Goal: Task Accomplishment & Management: Complete application form

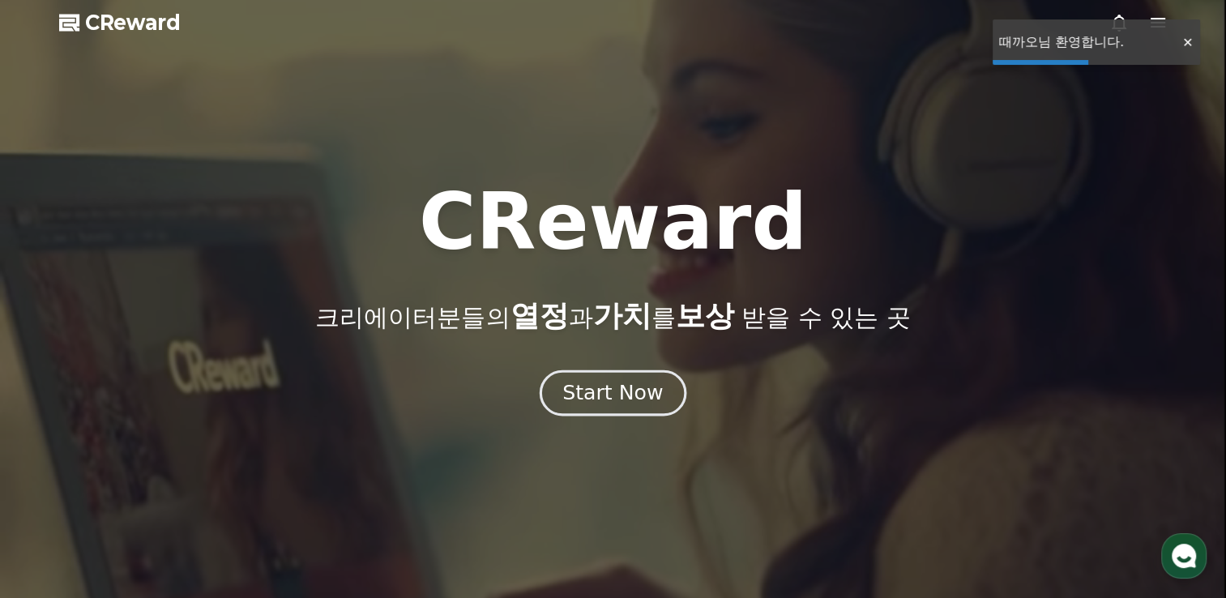
click at [623, 396] on div "Start Now" at bounding box center [612, 393] width 100 height 28
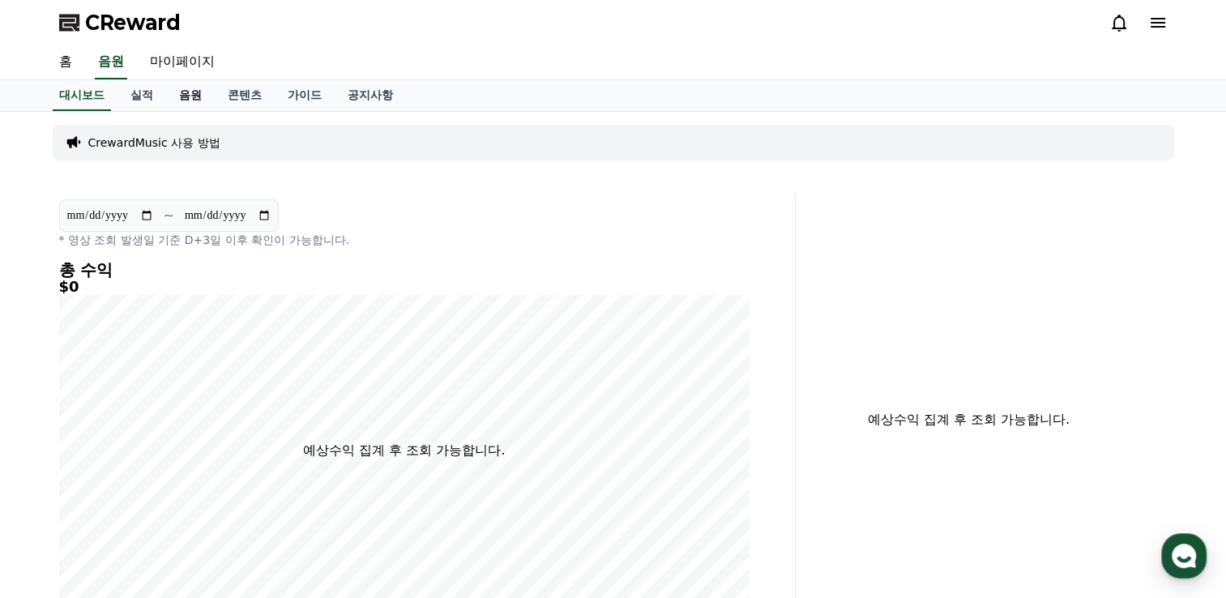
click at [204, 97] on link "음원" at bounding box center [190, 95] width 49 height 31
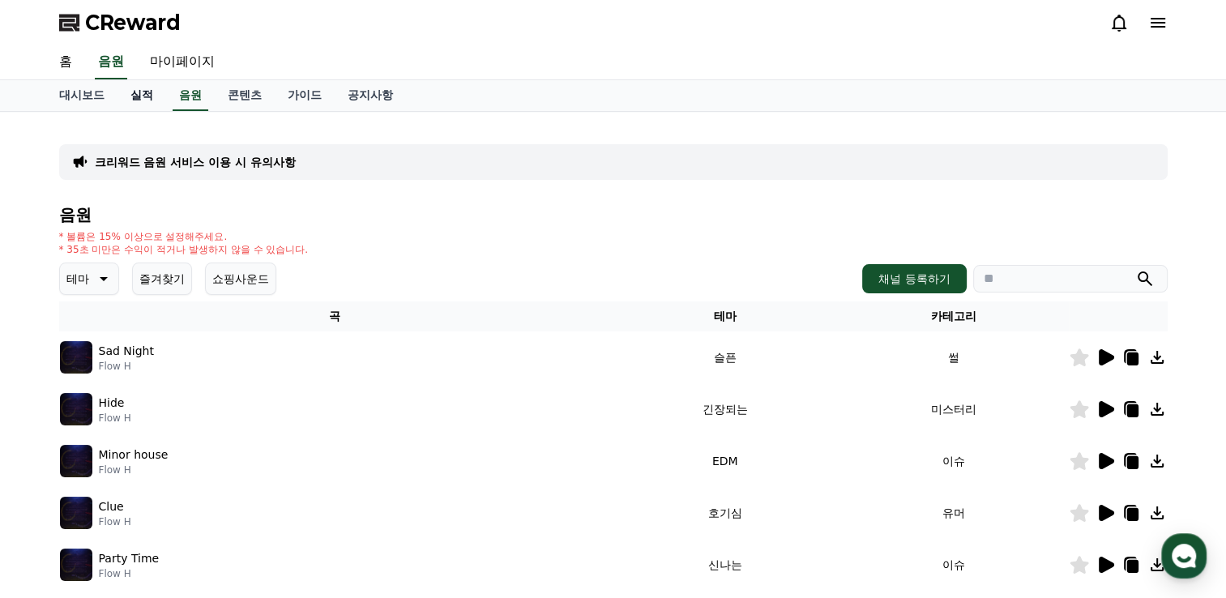
click at [138, 100] on link "실적" at bounding box center [142, 95] width 49 height 31
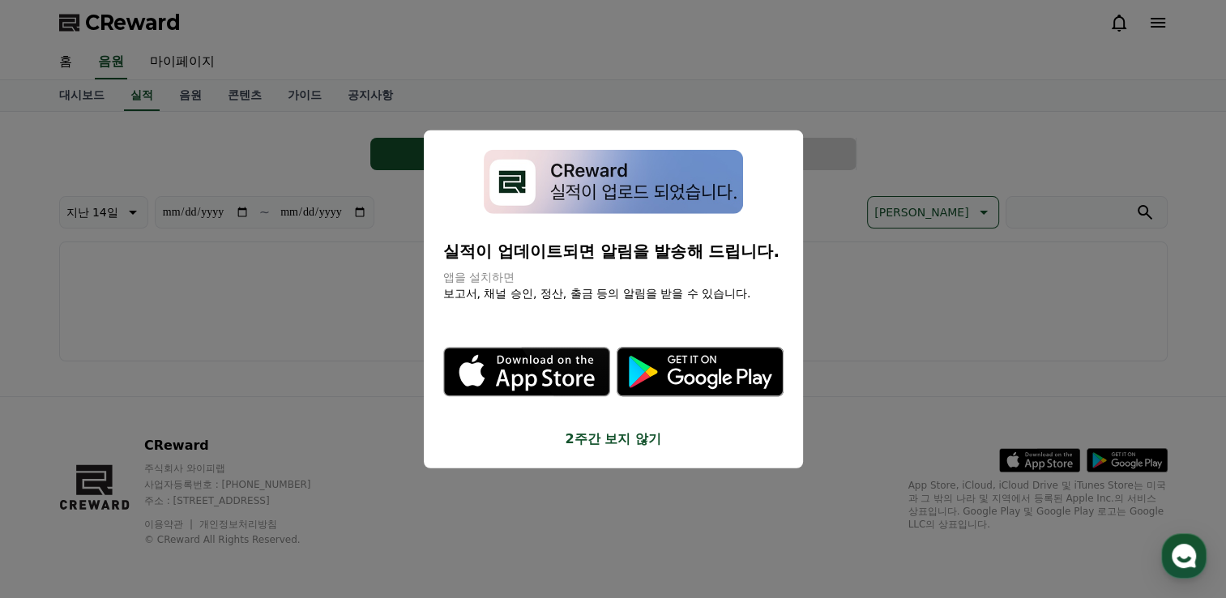
click at [607, 437] on button "2주간 보지 않기" at bounding box center [613, 438] width 340 height 19
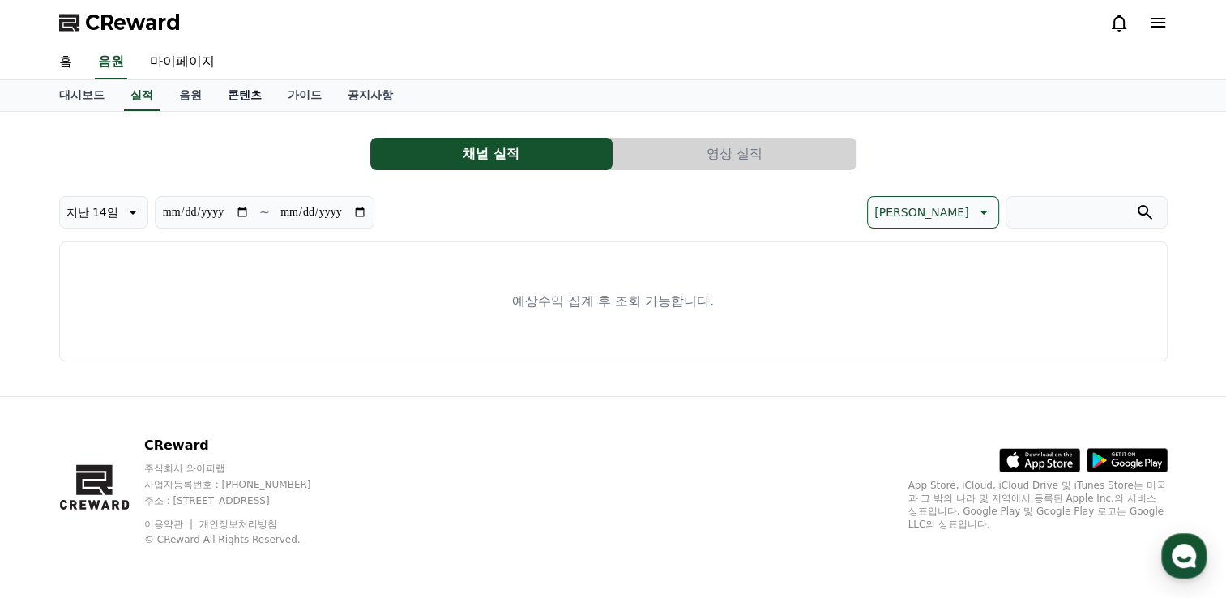
click at [254, 91] on link "콘텐츠" at bounding box center [245, 95] width 60 height 31
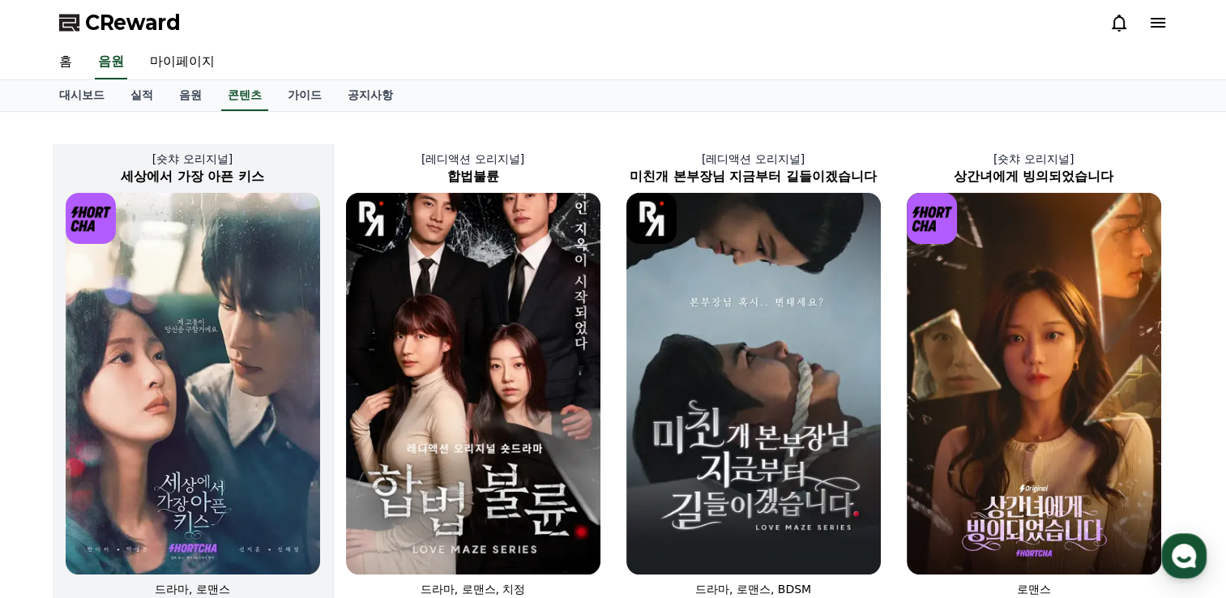
click at [222, 280] on img at bounding box center [193, 384] width 254 height 382
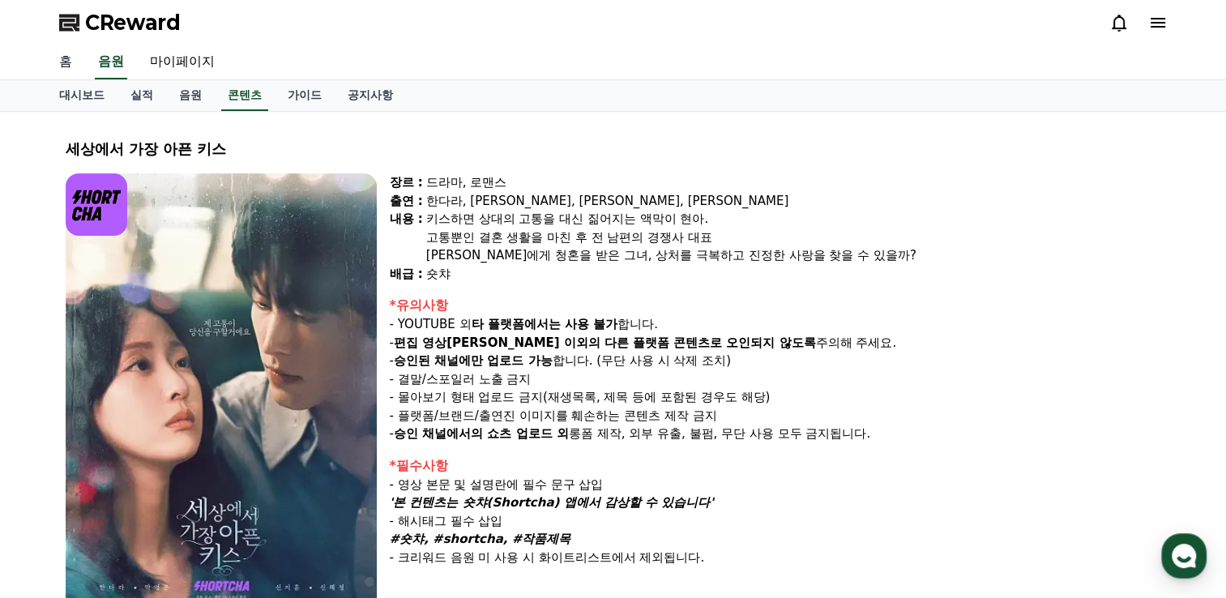
click at [65, 58] on link "홈" at bounding box center [65, 62] width 39 height 34
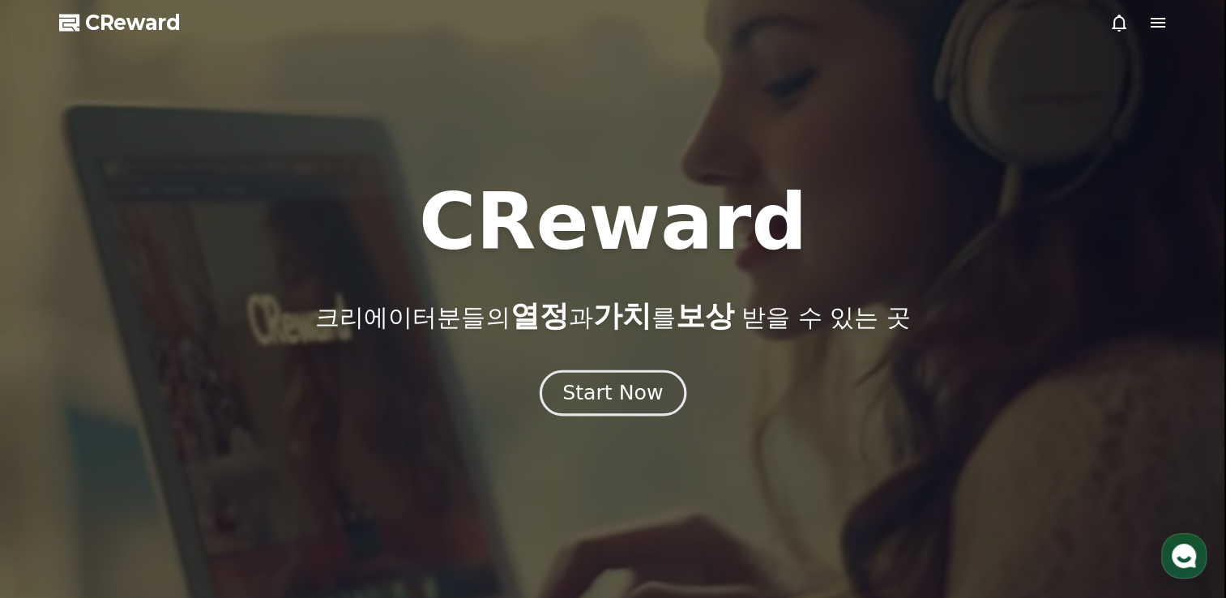
click at [629, 397] on div "Start Now" at bounding box center [612, 393] width 100 height 28
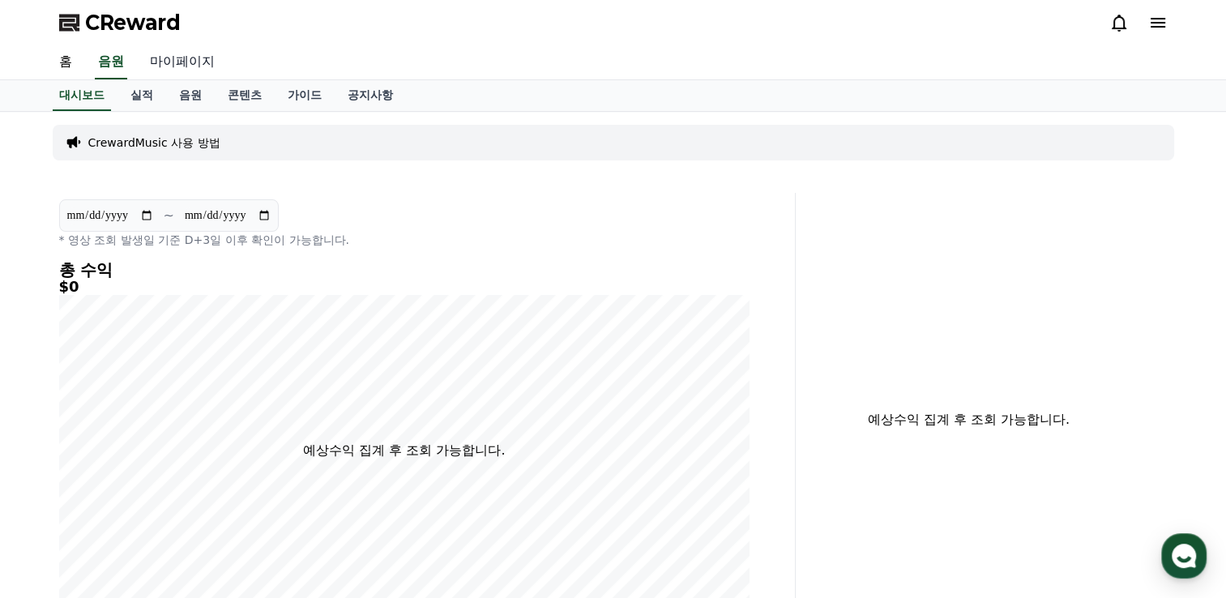
click at [165, 62] on link "마이페이지" at bounding box center [182, 62] width 91 height 34
select select "**********"
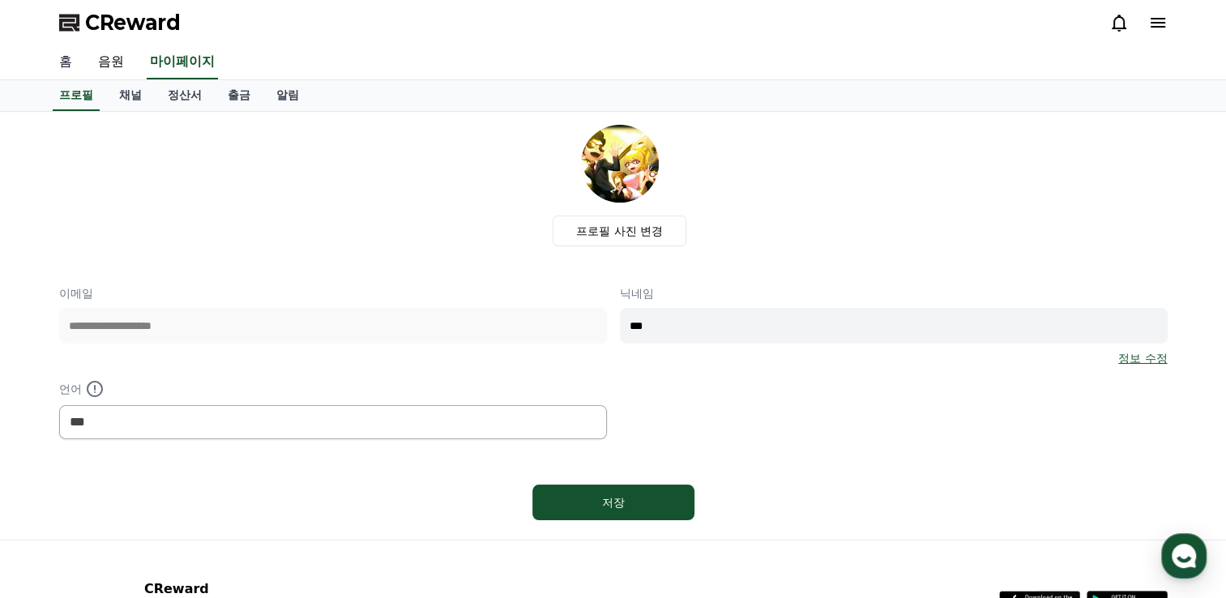
click at [68, 62] on link "홈" at bounding box center [65, 62] width 39 height 34
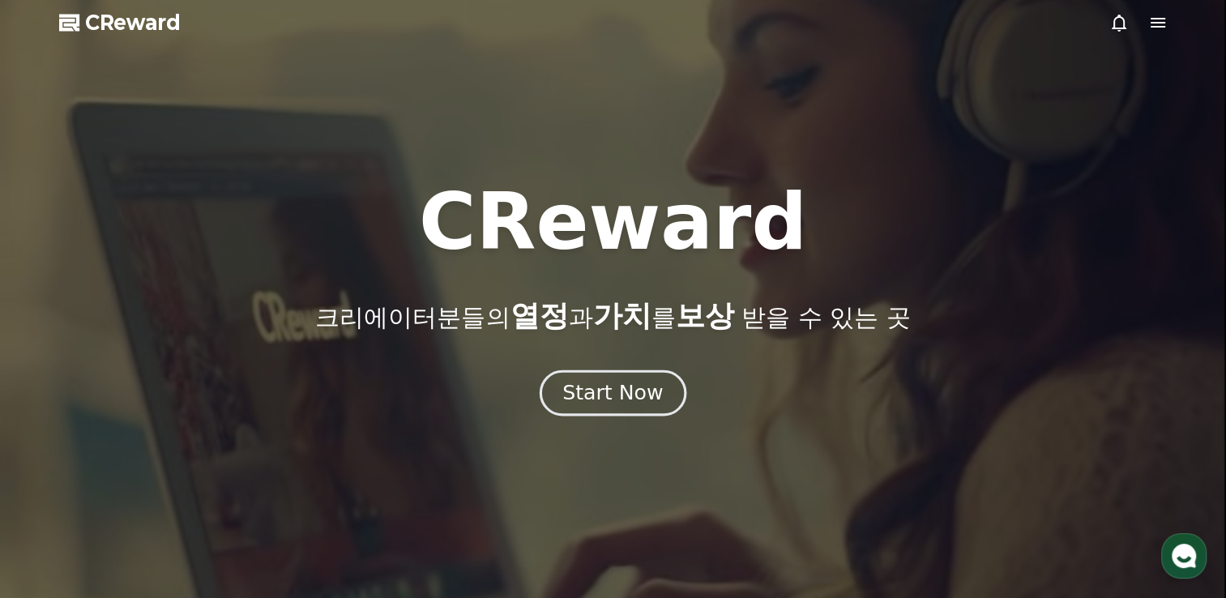
click at [590, 394] on div "Start Now" at bounding box center [612, 393] width 100 height 28
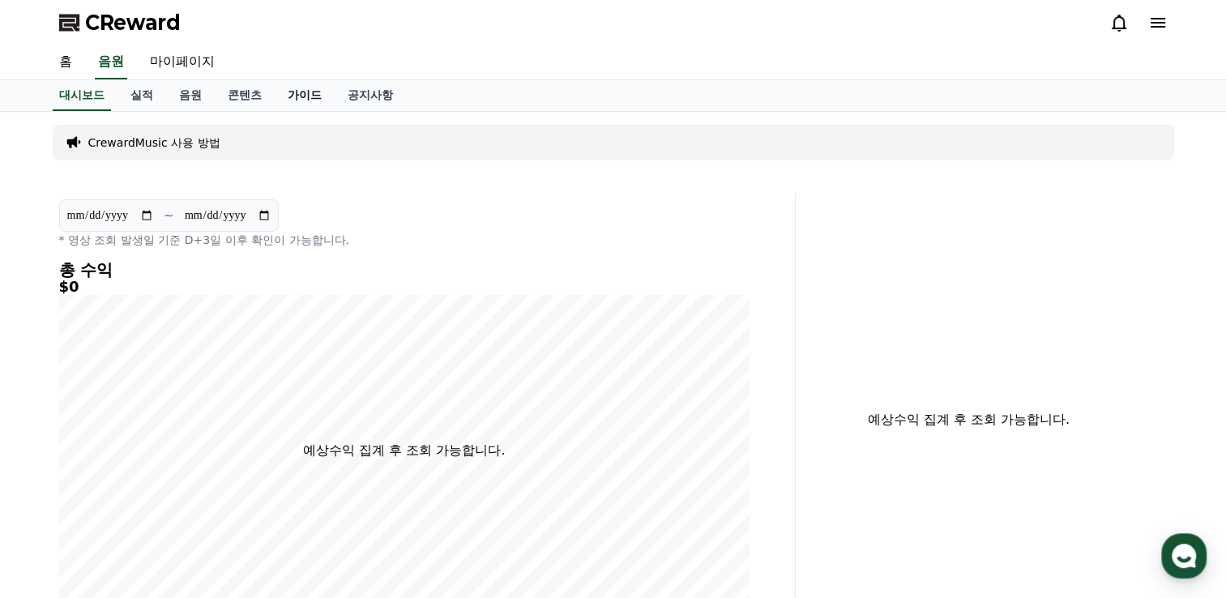
click at [301, 92] on link "가이드" at bounding box center [305, 95] width 60 height 31
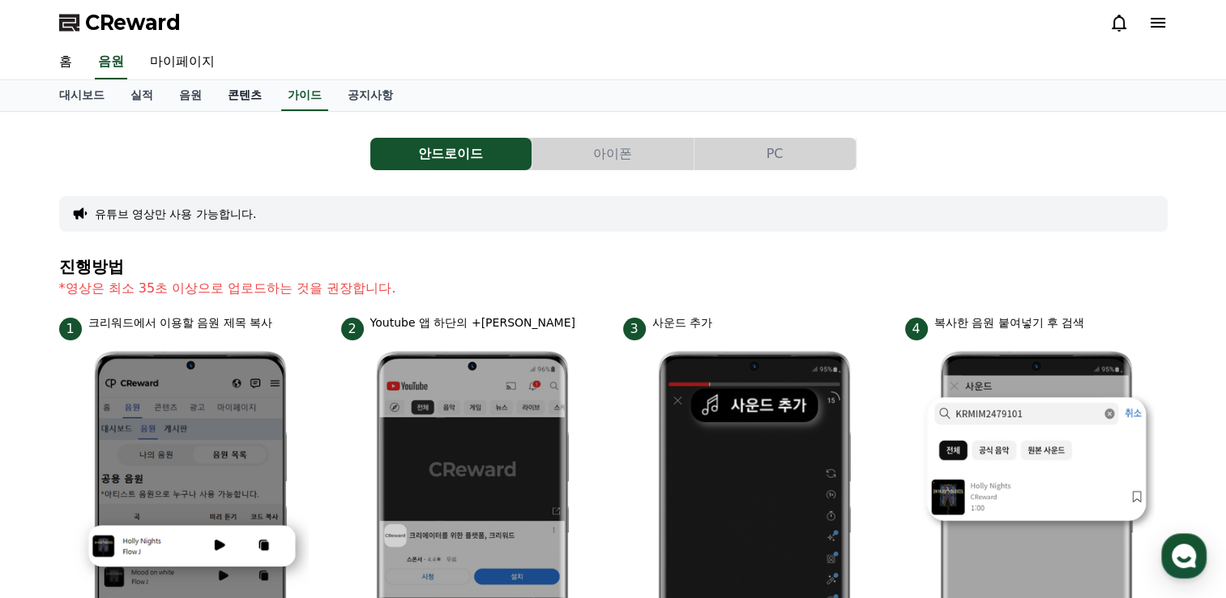
click at [250, 92] on link "콘텐츠" at bounding box center [245, 95] width 60 height 31
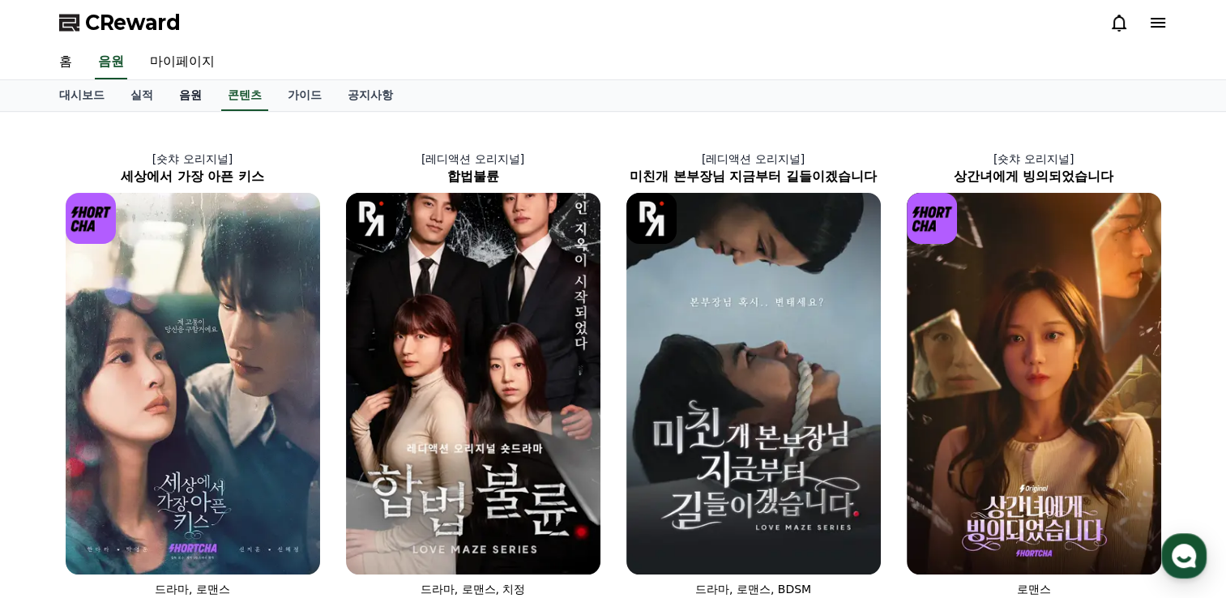
click at [197, 92] on link "음원" at bounding box center [190, 95] width 49 height 31
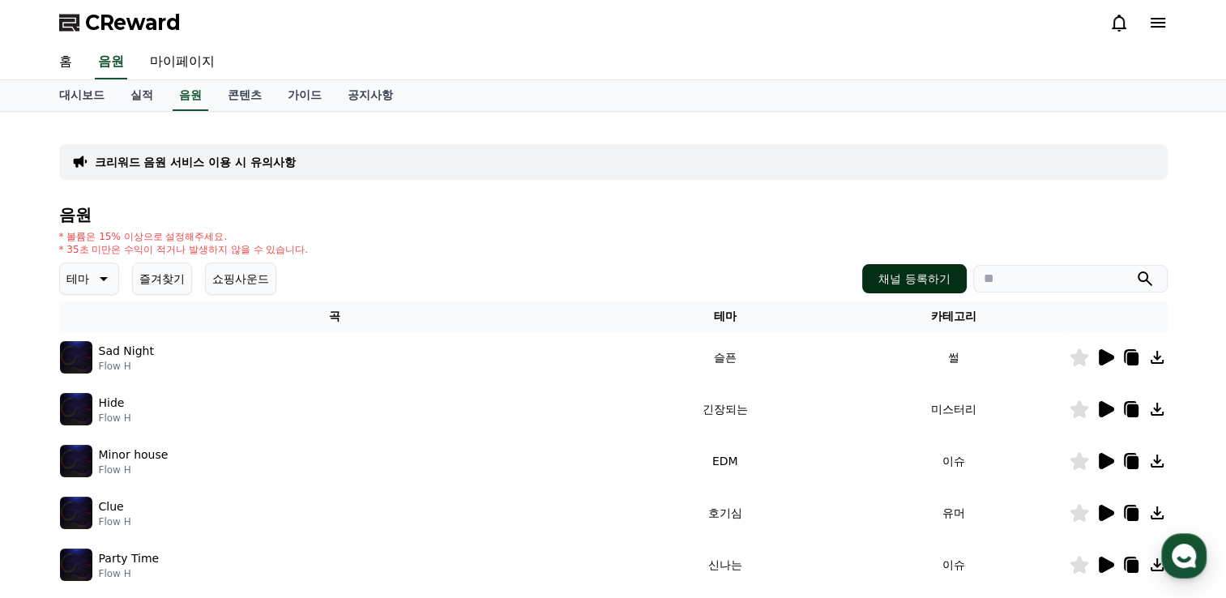
click at [923, 283] on button "채널 등록하기" at bounding box center [914, 278] width 104 height 29
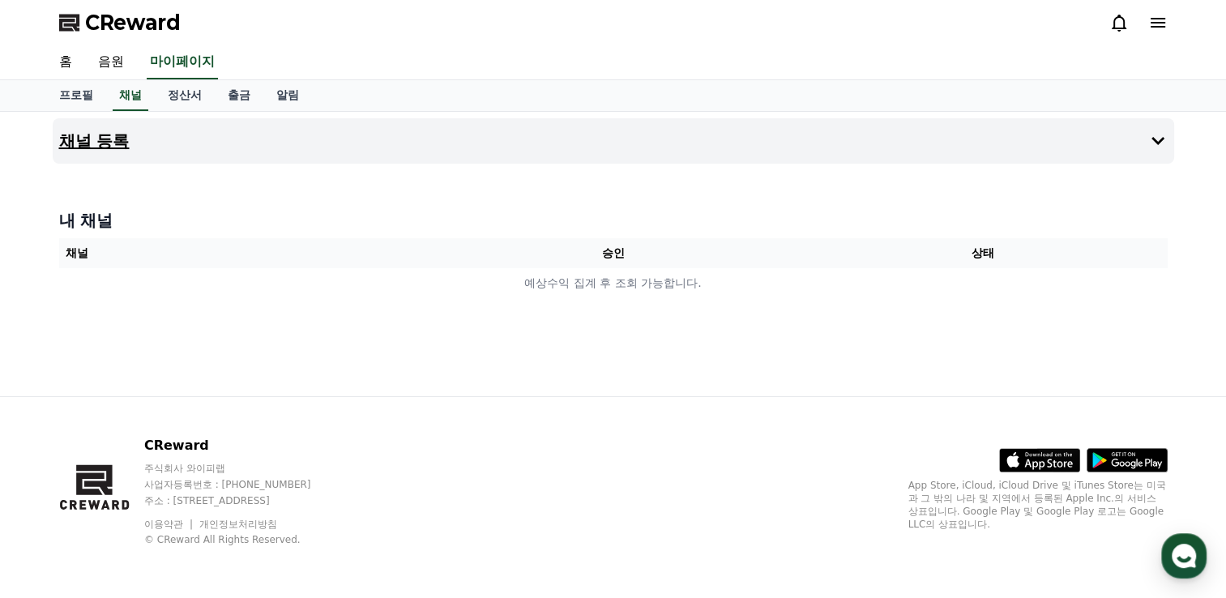
click at [88, 141] on h4 "채널 등록" at bounding box center [94, 141] width 71 height 18
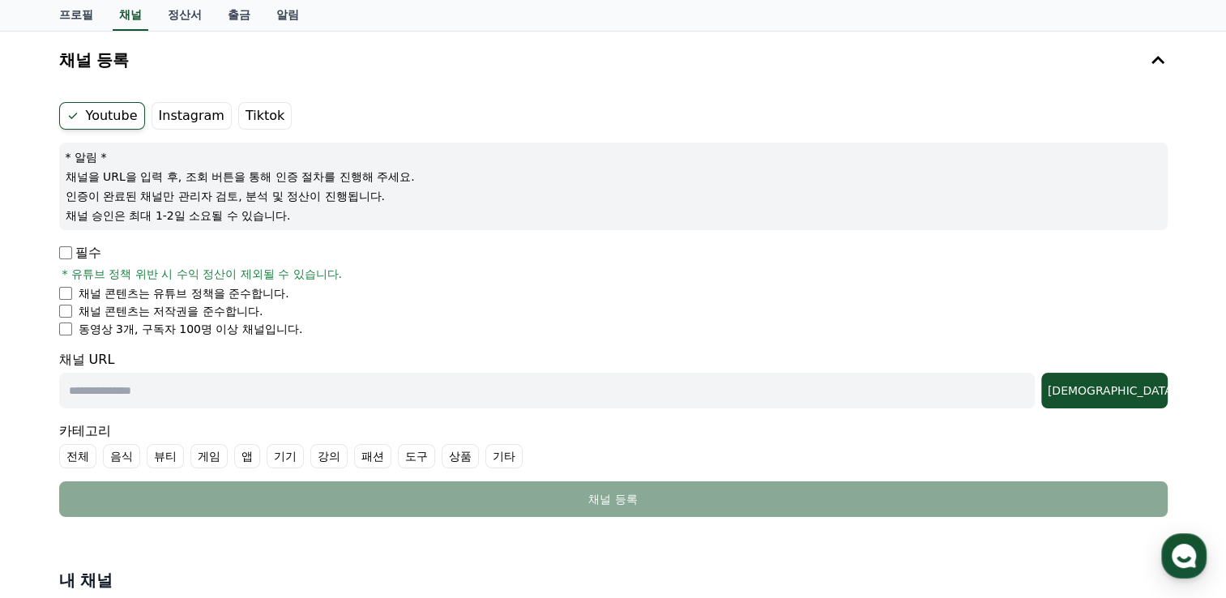
click at [188, 393] on input "text" at bounding box center [547, 391] width 976 height 36
paste input "**********"
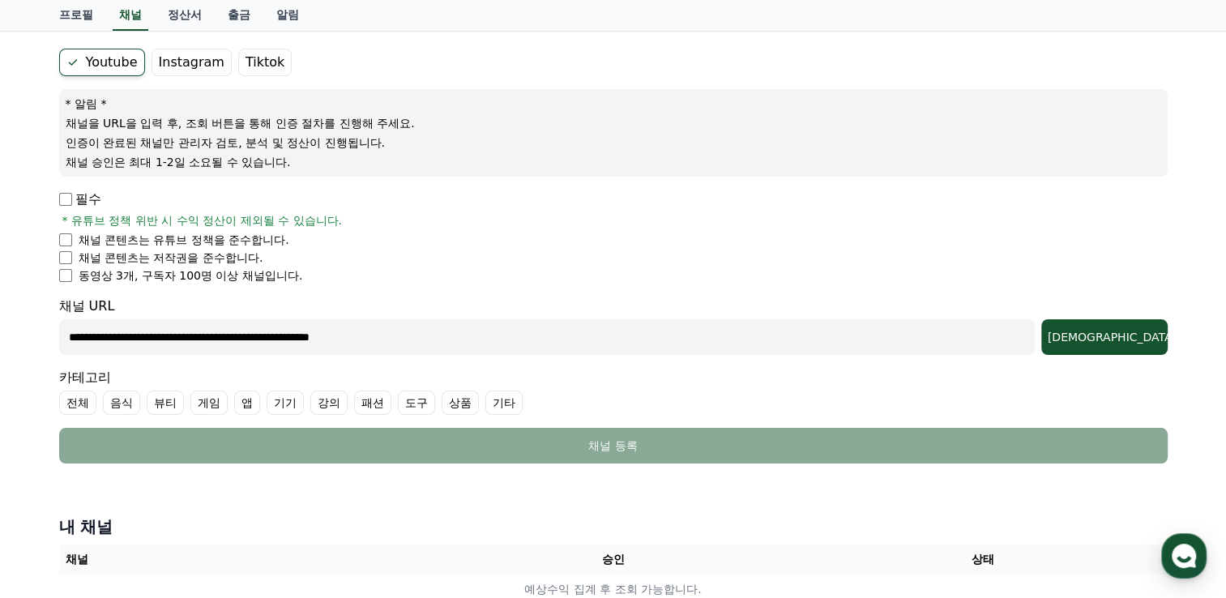
scroll to position [162, 0]
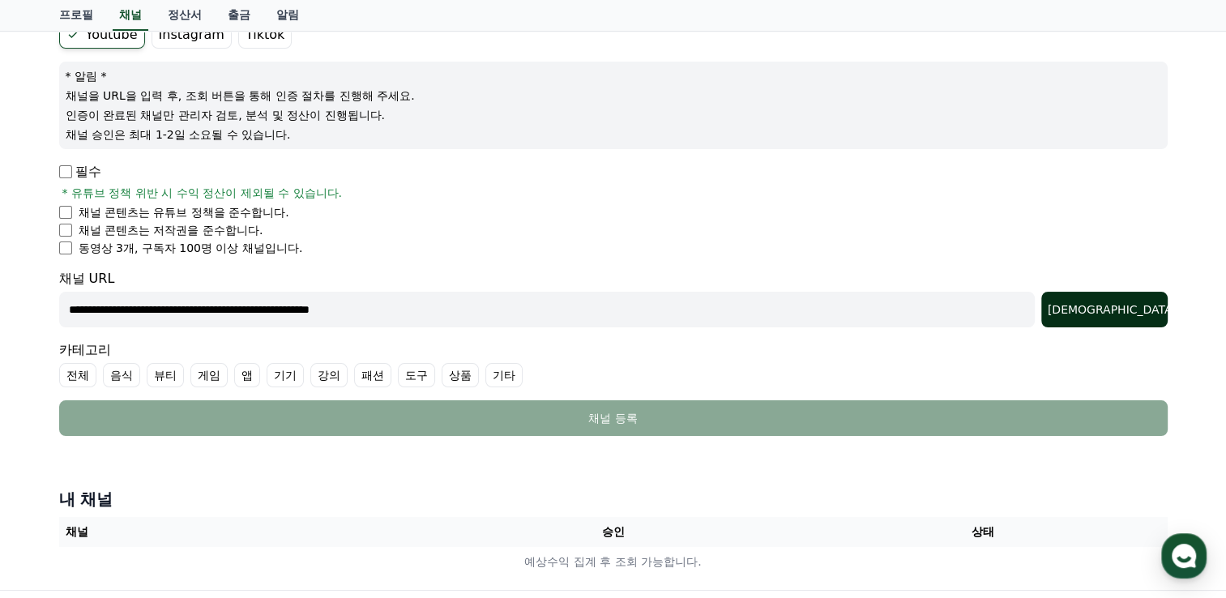
click at [1133, 306] on div "[DEMOGRAPHIC_DATA]" at bounding box center [1104, 309] width 113 height 16
drag, startPoint x: 447, startPoint y: 306, endPoint x: 37, endPoint y: 306, distance: 409.3
click at [41, 303] on div "**********" at bounding box center [613, 270] width 1226 height 640
paste input "text"
type input "**********"
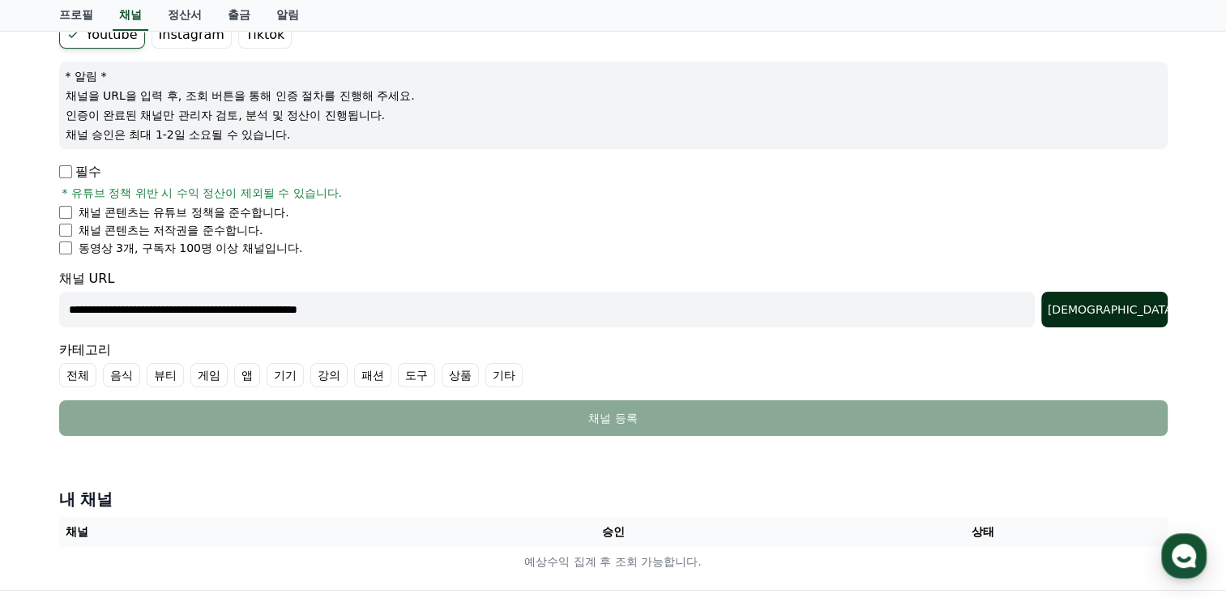
click at [1130, 316] on div "[DEMOGRAPHIC_DATA]" at bounding box center [1104, 309] width 113 height 16
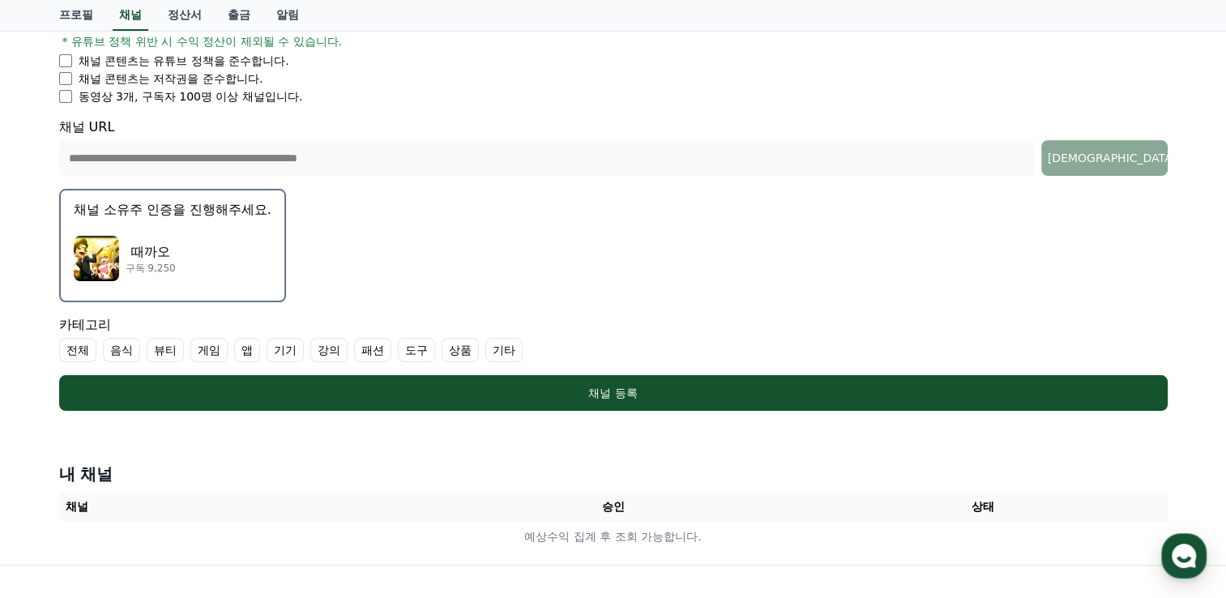
scroll to position [324, 0]
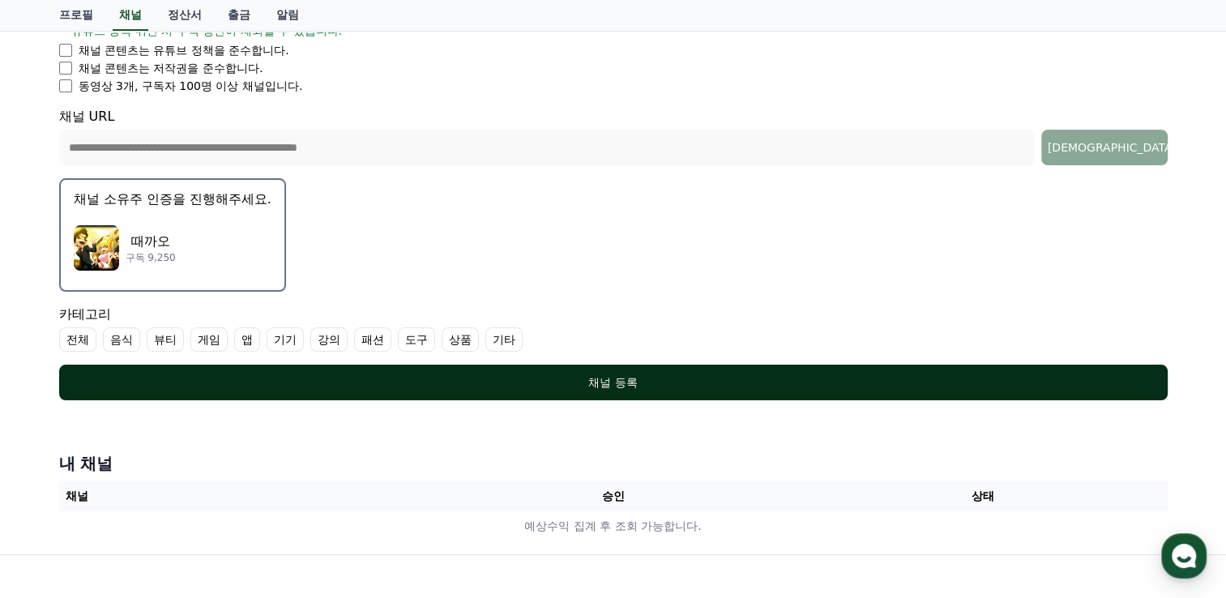
click at [586, 377] on div "채널 등록" at bounding box center [614, 382] width 1044 height 16
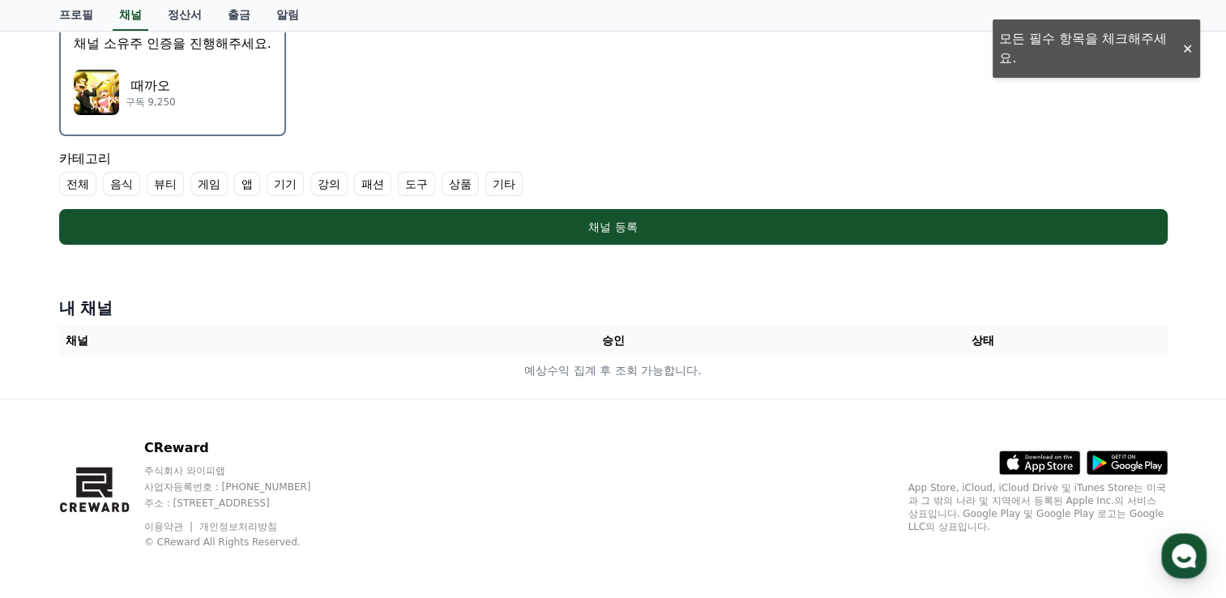
scroll to position [156, 0]
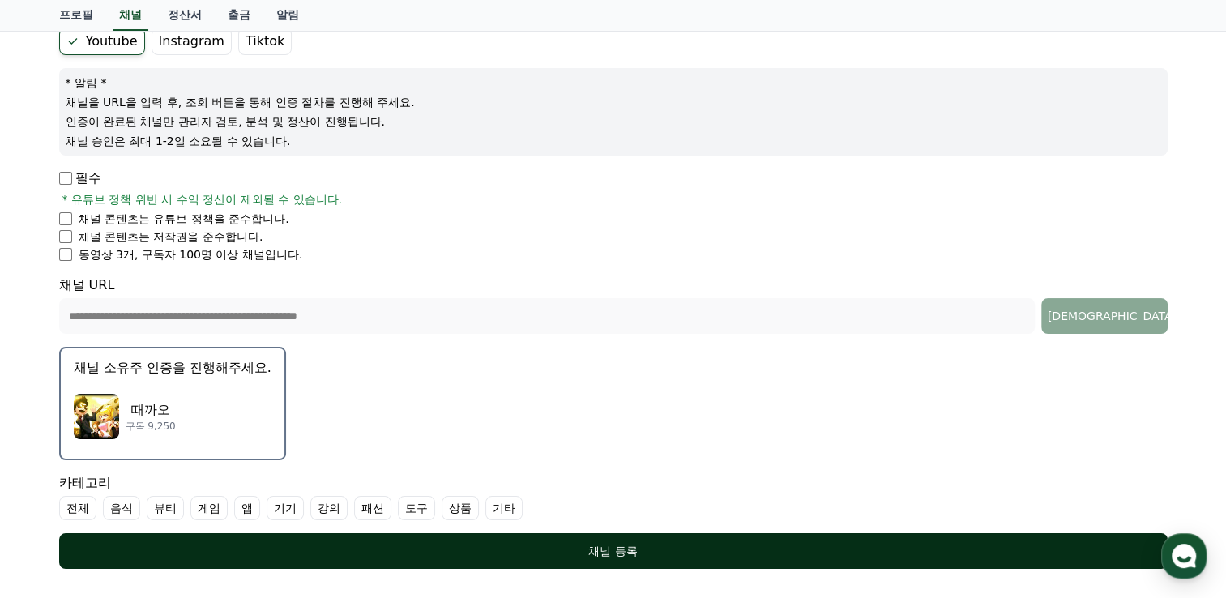
click at [677, 543] on div "채널 등록" at bounding box center [614, 551] width 1044 height 16
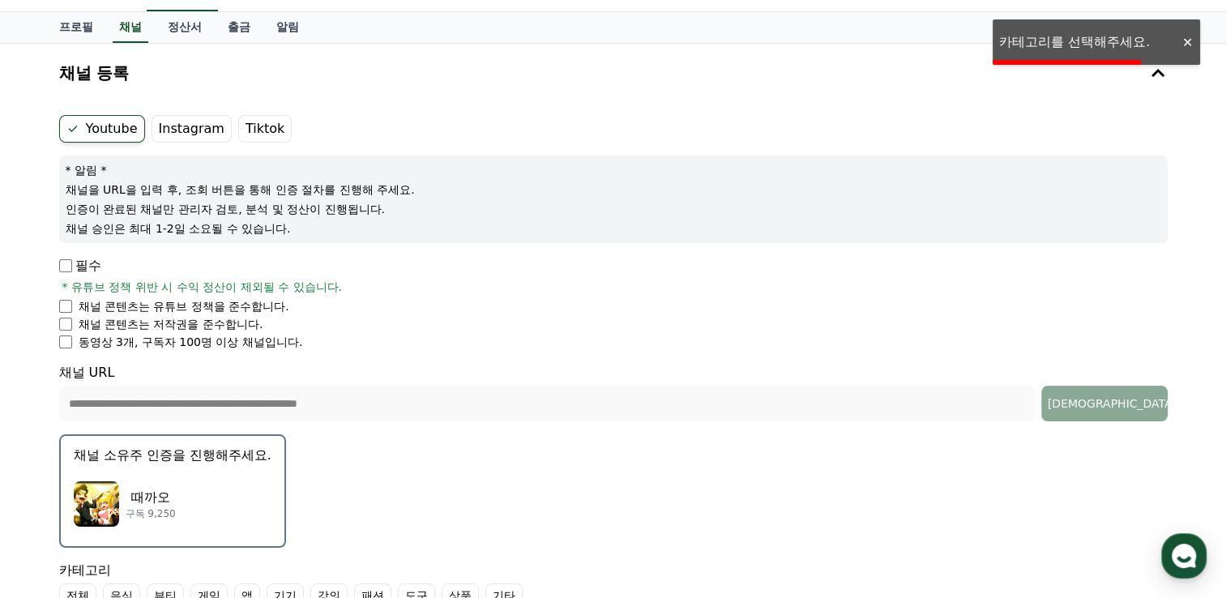
scroll to position [0, 0]
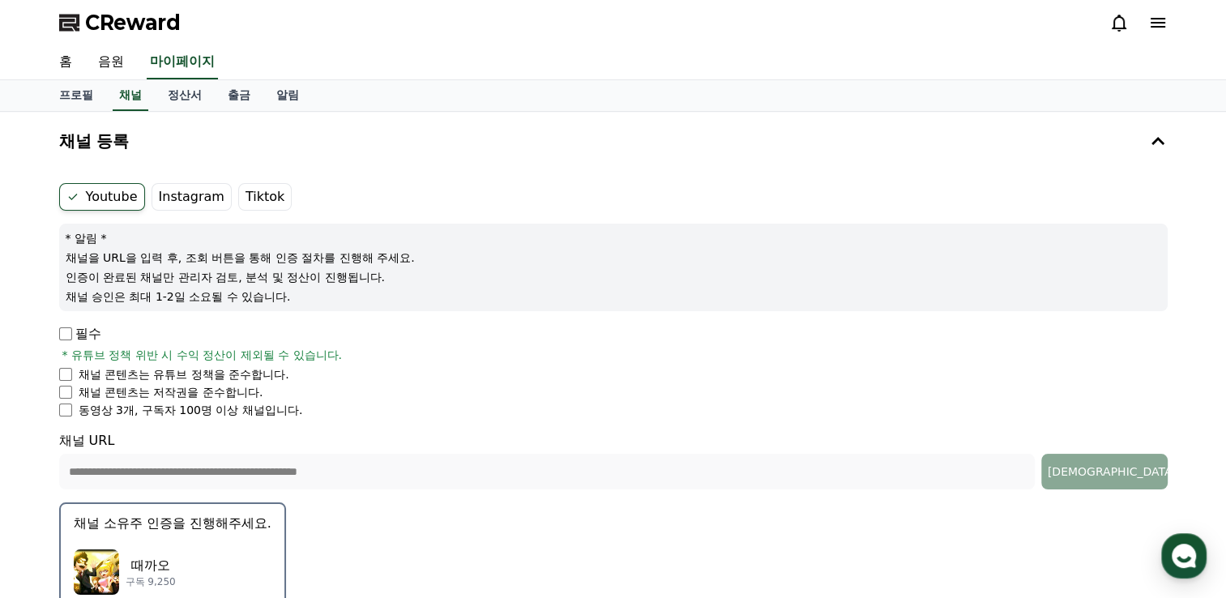
click at [106, 197] on label "Youtube" at bounding box center [102, 197] width 86 height 28
click at [173, 194] on label "Instagram" at bounding box center [192, 197] width 80 height 28
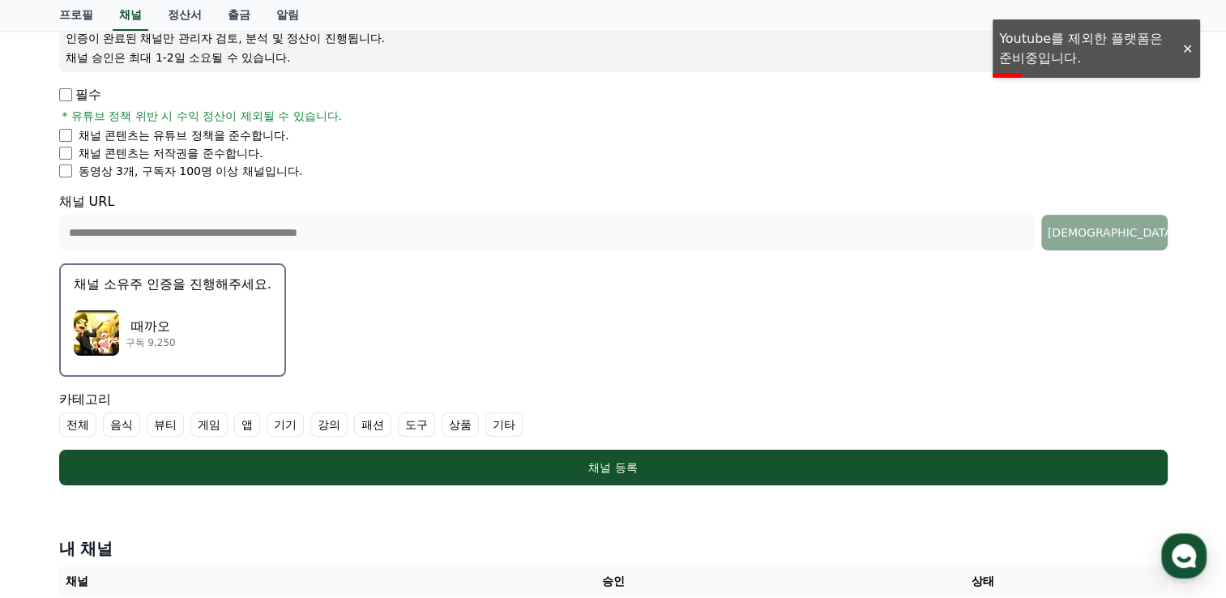
scroll to position [243, 0]
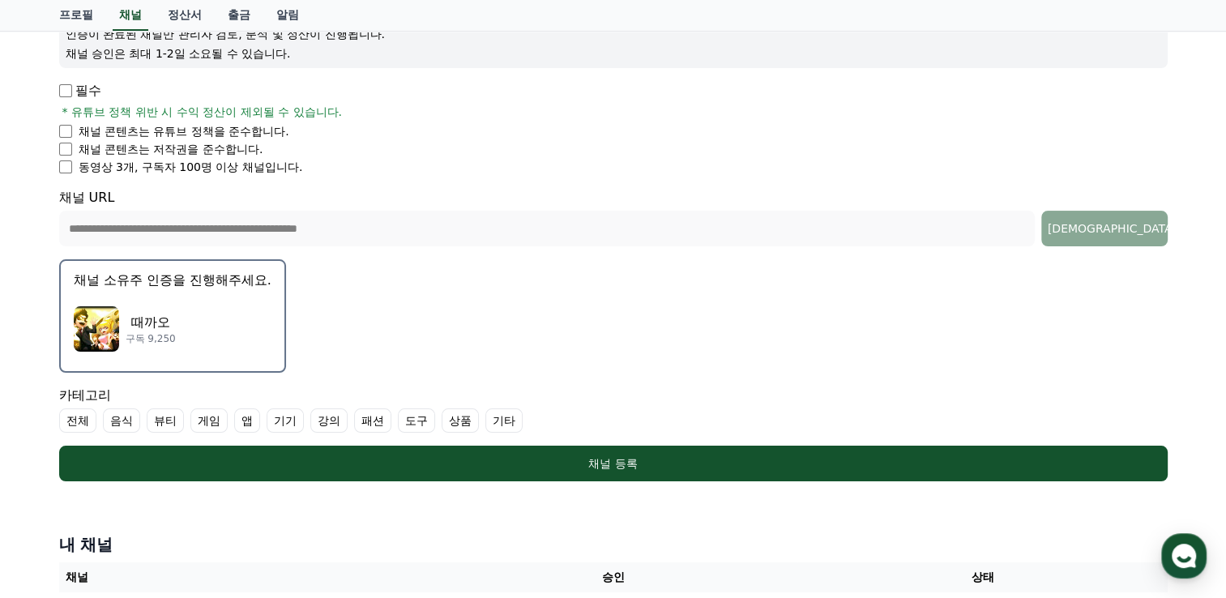
click at [79, 416] on label "전체" at bounding box center [77, 420] width 37 height 24
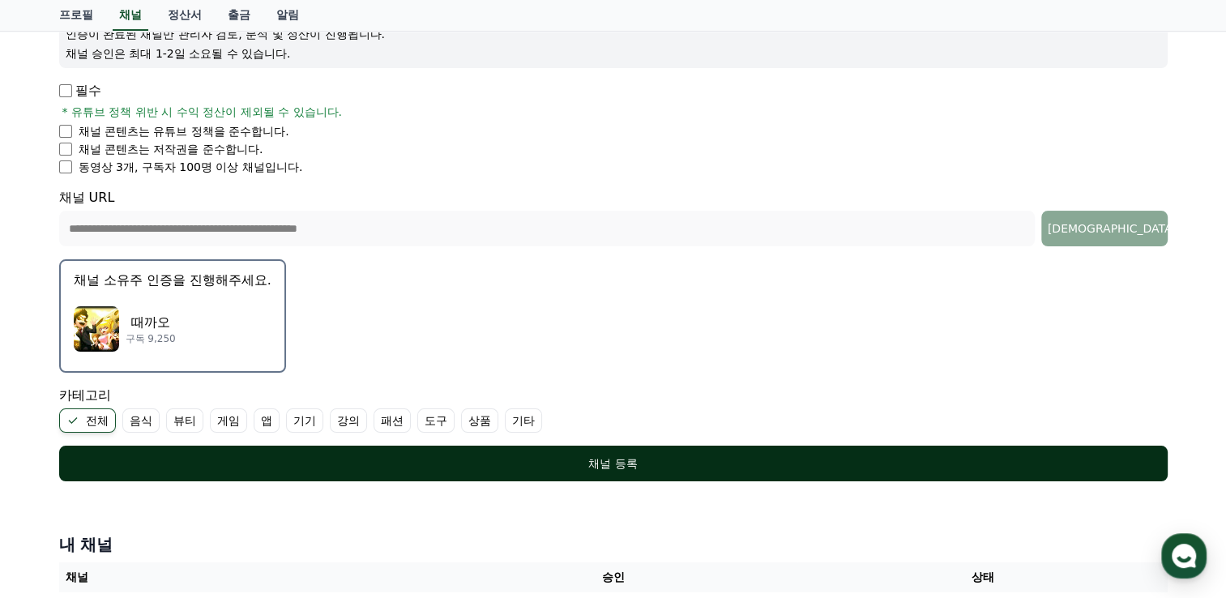
click at [1036, 465] on div "채널 등록" at bounding box center [614, 463] width 1044 height 16
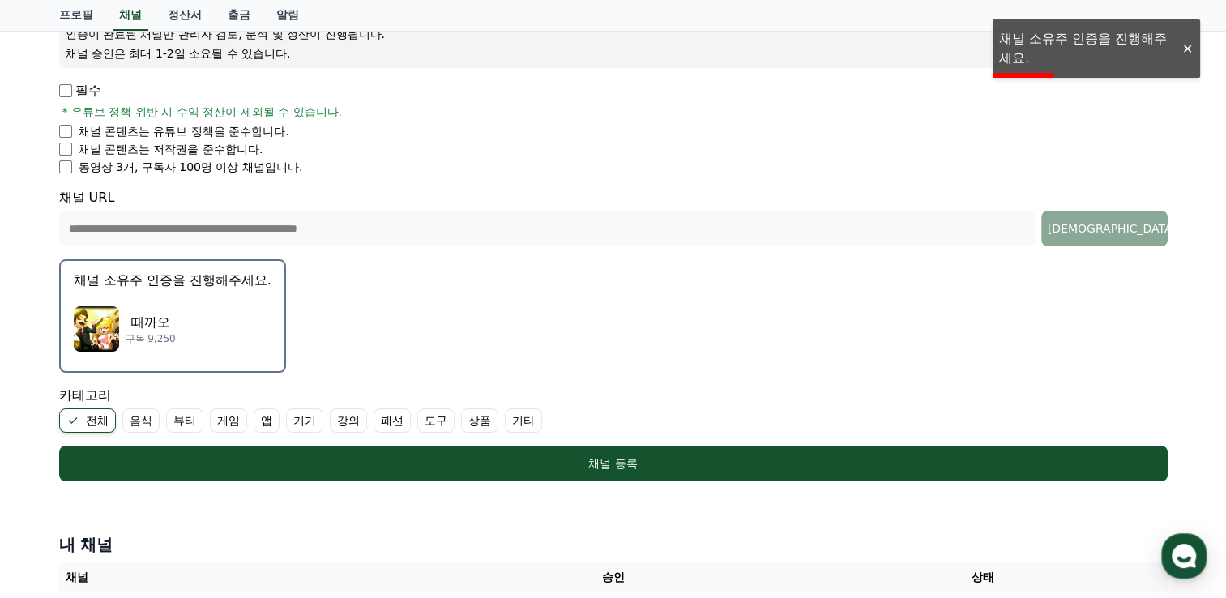
click at [154, 306] on div "때까오 구독 9,250" at bounding box center [173, 329] width 198 height 65
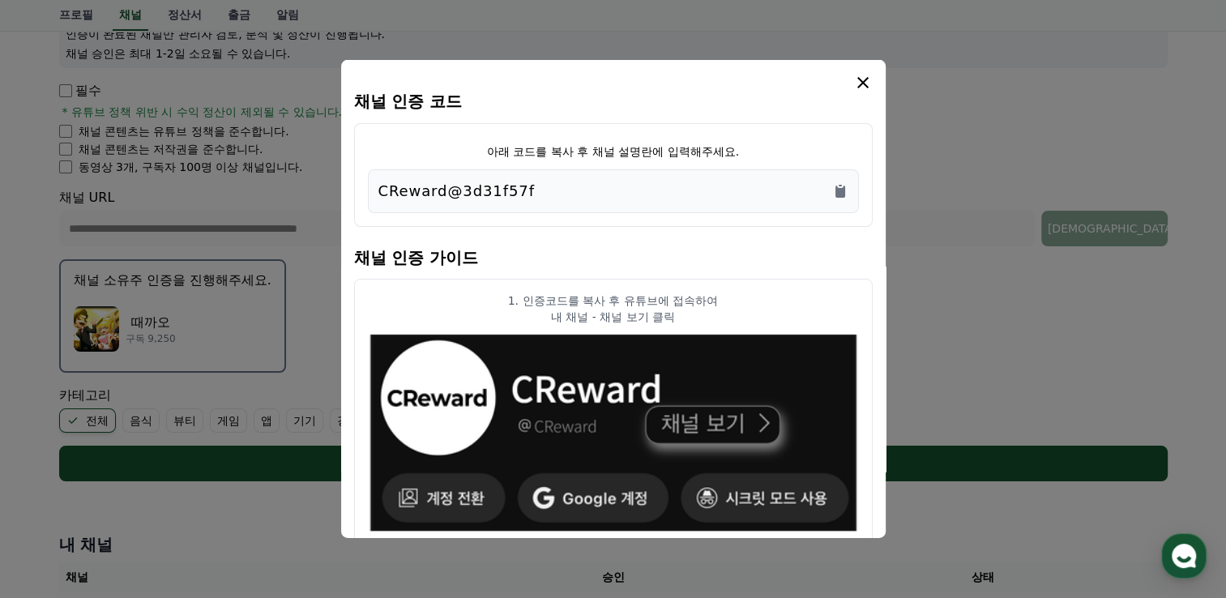
drag, startPoint x: 538, startPoint y: 190, endPoint x: 373, endPoint y: 190, distance: 165.3
click at [373, 190] on div "CReward@3d31f57f" at bounding box center [613, 191] width 491 height 44
copy p "CReward@3d31f57f"
click at [717, 147] on p "아래 코드를 복사 후 채널 설명란에 입력해주세요." at bounding box center [613, 151] width 252 height 16
click at [687, 145] on p "아래 코드를 복사 후 채널 설명란에 입력해주세요." at bounding box center [613, 151] width 252 height 16
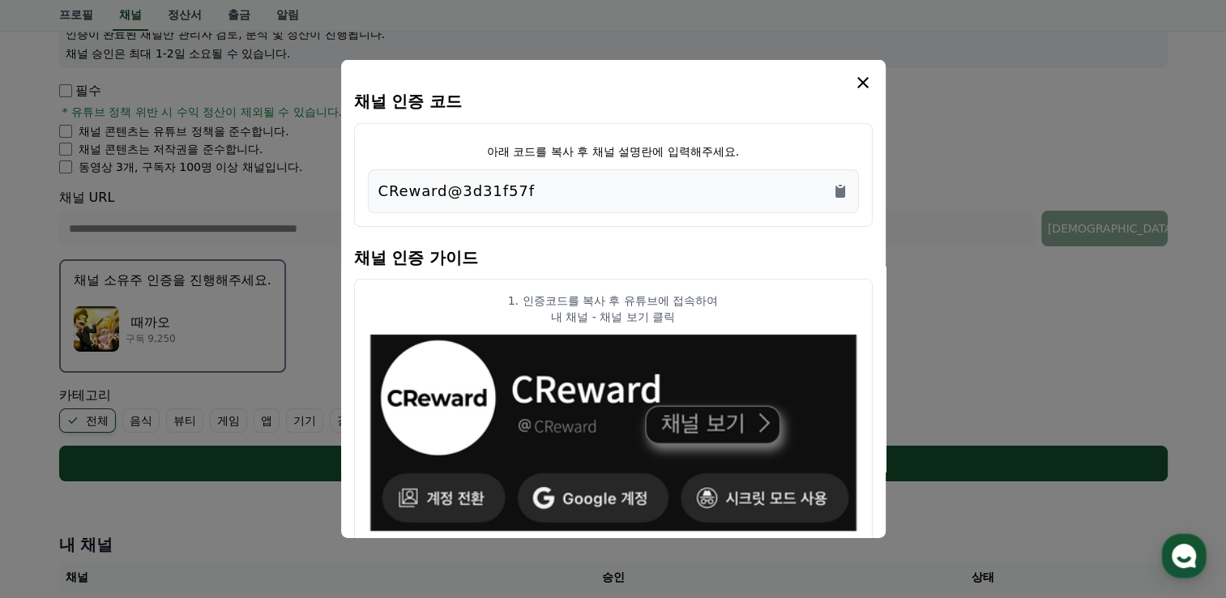
click at [602, 306] on p "1. 인증코드를 복사 후 유튜브에 접속하여" at bounding box center [613, 301] width 491 height 16
click at [725, 427] on img "modal" at bounding box center [613, 432] width 491 height 203
click at [862, 79] on icon "modal" at bounding box center [862, 82] width 19 height 19
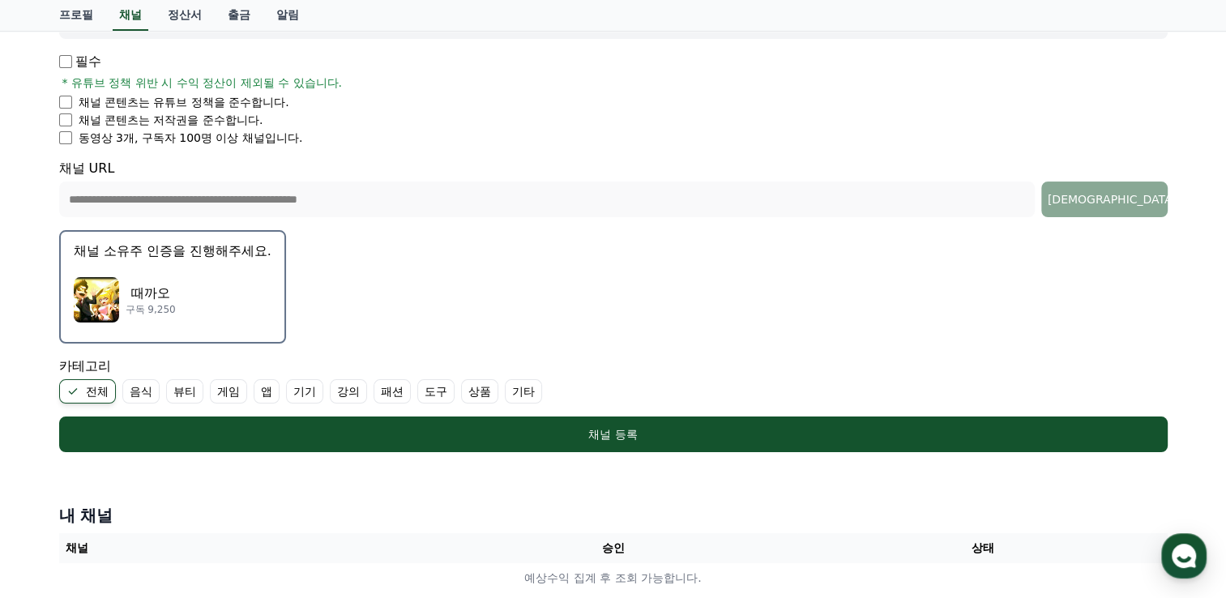
scroll to position [324, 0]
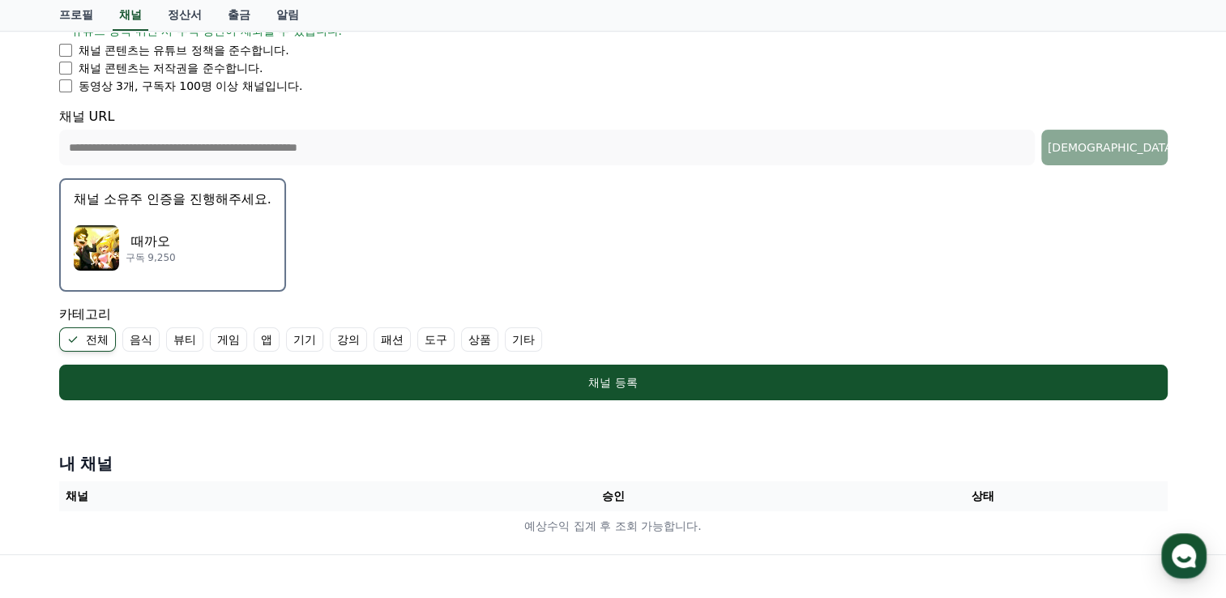
click at [210, 233] on div "때까오 구독 9,250" at bounding box center [173, 248] width 198 height 65
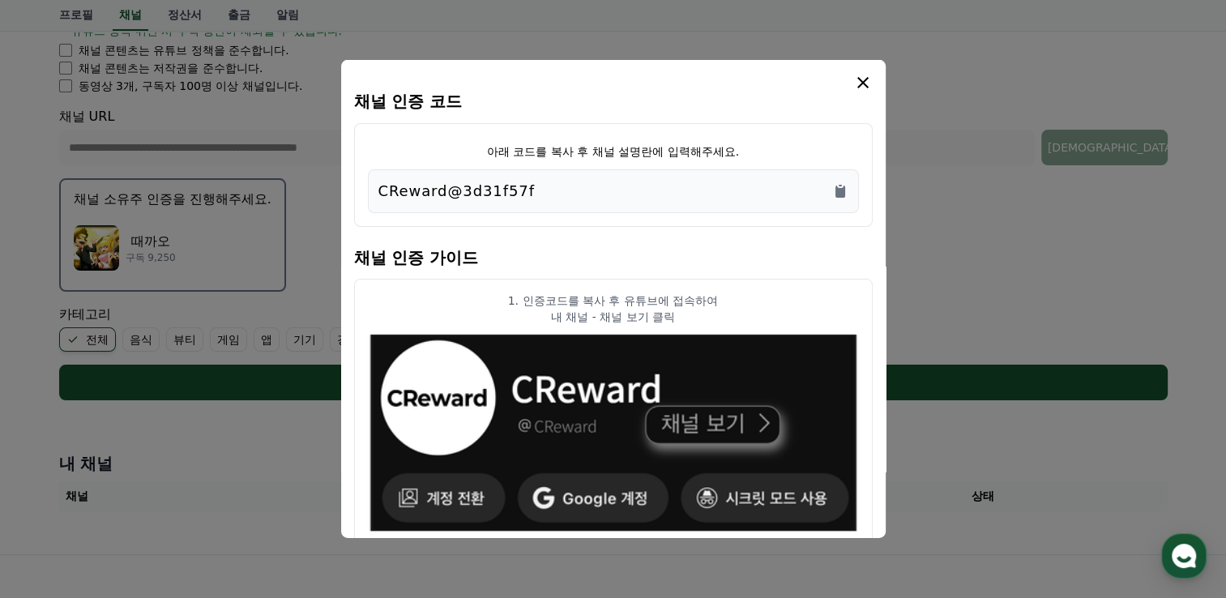
drag, startPoint x: 548, startPoint y: 186, endPoint x: 356, endPoint y: 192, distance: 192.1
click at [356, 192] on div "아래 코드를 복사 후 채널 설명란에 입력해주세요. CReward@3d31f57f" at bounding box center [613, 175] width 519 height 104
drag, startPoint x: 541, startPoint y: 182, endPoint x: 350, endPoint y: 194, distance: 191.6
click at [350, 194] on div "채널 인증 코드 아래 코드를 복사 후 채널 설명란에 입력해주세요. CReward@3d31f57f 채널 인증 가이드 1. 인증코드를 복사 후 유…" at bounding box center [613, 299] width 545 height 478
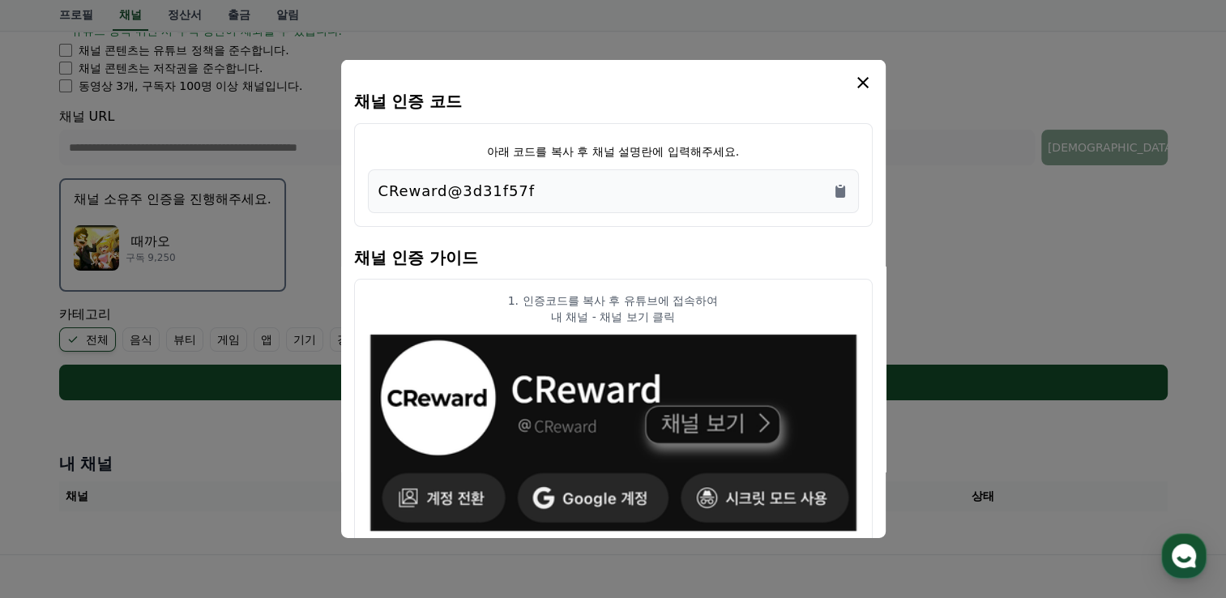
copy p "CReward@3d31f57f"
click at [714, 426] on img "modal" at bounding box center [613, 432] width 491 height 203
click at [619, 508] on img "modal" at bounding box center [613, 432] width 491 height 203
click at [673, 143] on div "아래 코드를 복사 후 채널 설명란에 입력해주세요. CReward@3d31f57f" at bounding box center [613, 175] width 519 height 104
click at [646, 152] on p "아래 코드를 복사 후 채널 설명란에 입력해주세요." at bounding box center [613, 151] width 252 height 16
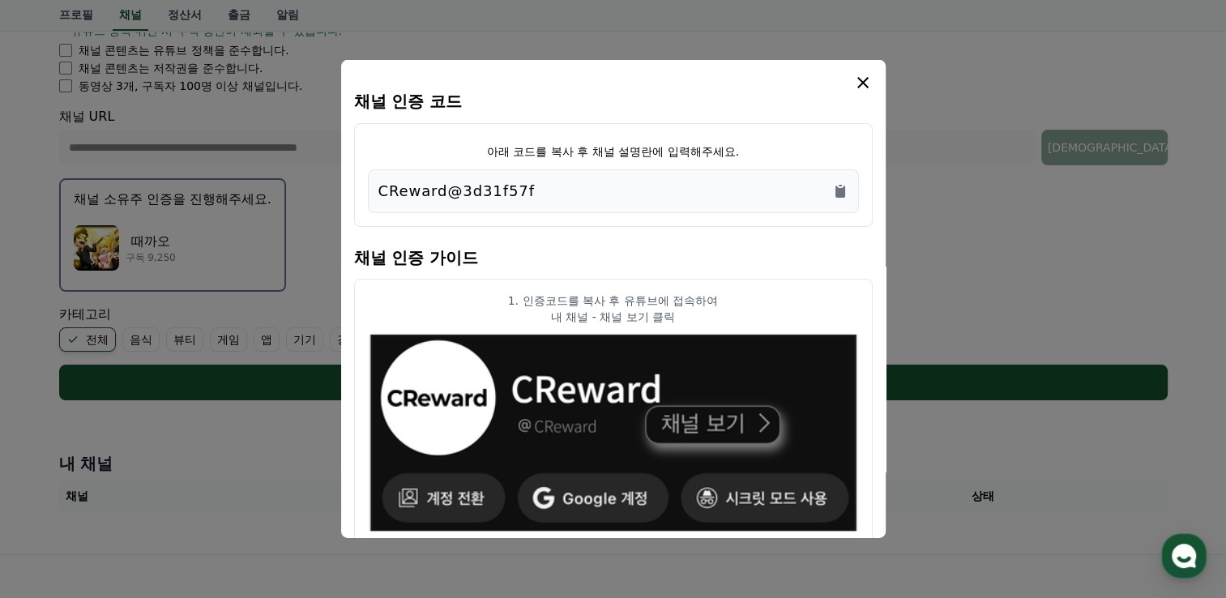
click at [639, 152] on p "아래 코드를 복사 후 채널 설명란에 입력해주세요." at bounding box center [613, 151] width 252 height 16
click at [579, 313] on p "내 채널 - 채널 보기 클릭" at bounding box center [613, 317] width 491 height 16
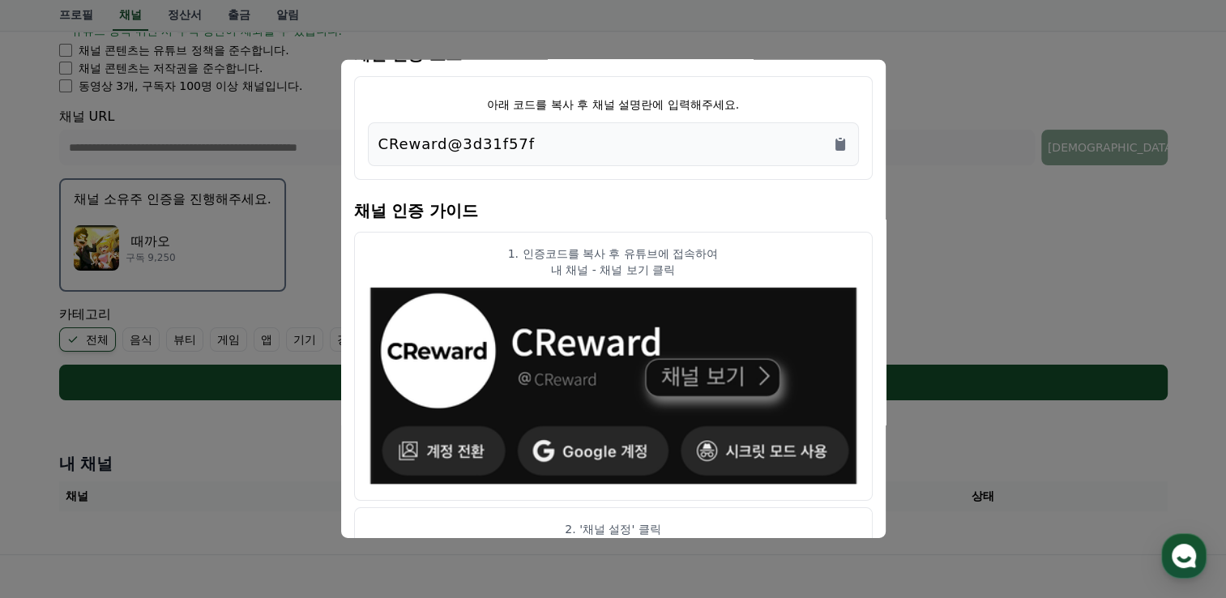
scroll to position [0, 0]
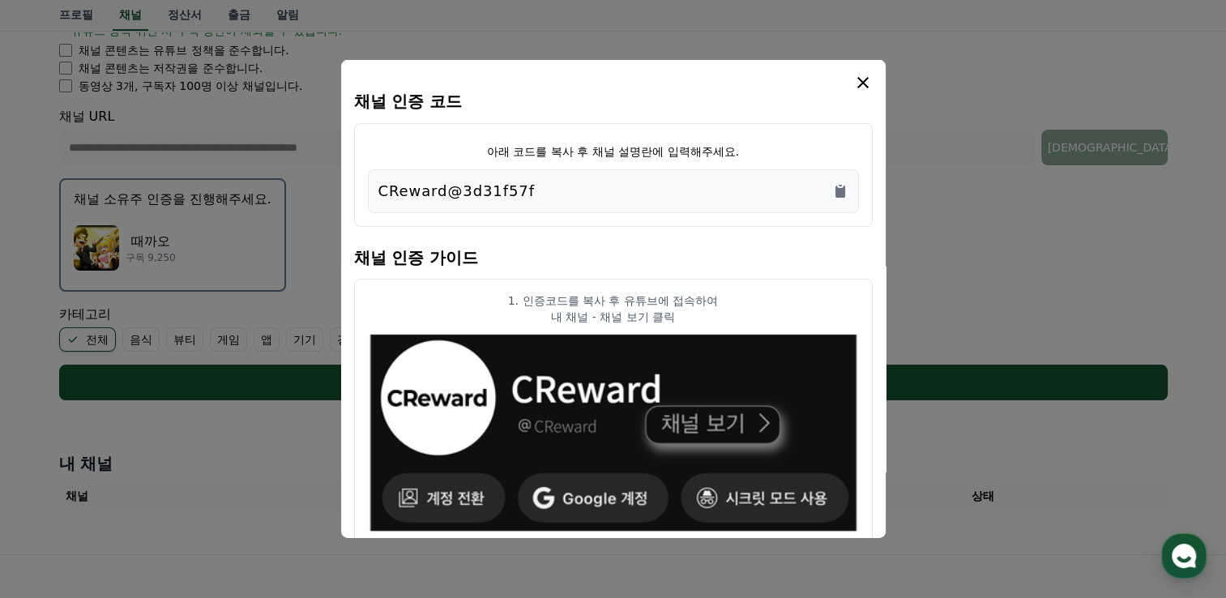
click at [868, 88] on icon "modal" at bounding box center [862, 82] width 19 height 19
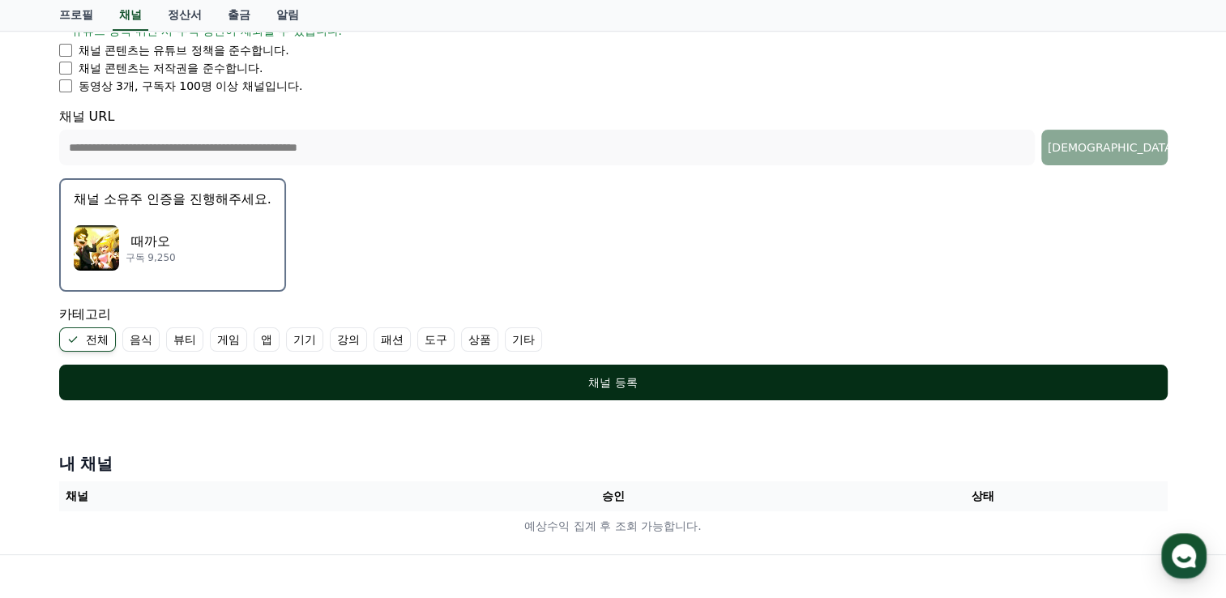
click at [609, 382] on div "채널 등록" at bounding box center [614, 382] width 1044 height 16
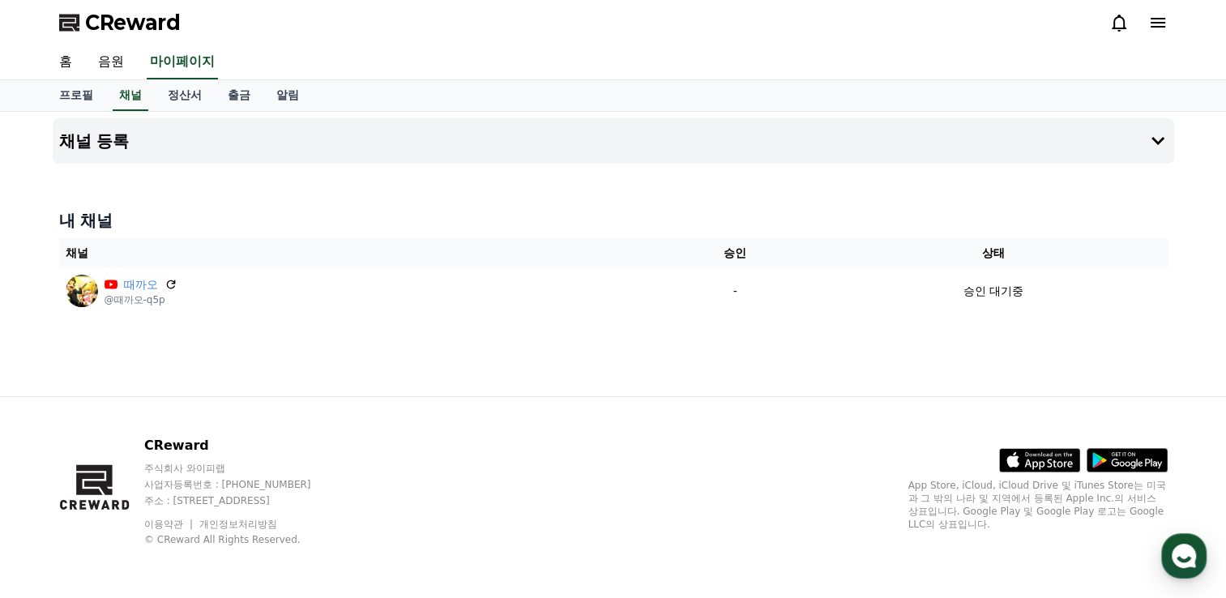
click at [142, 22] on span "CReward" at bounding box center [133, 23] width 96 height 26
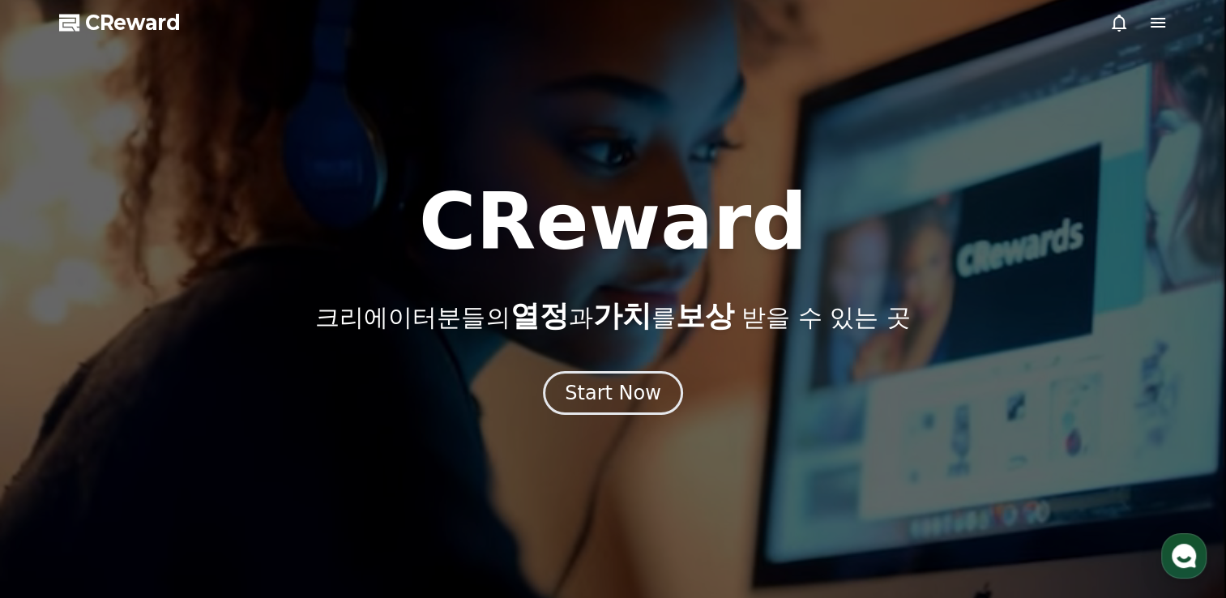
click at [718, 127] on div at bounding box center [613, 299] width 1226 height 598
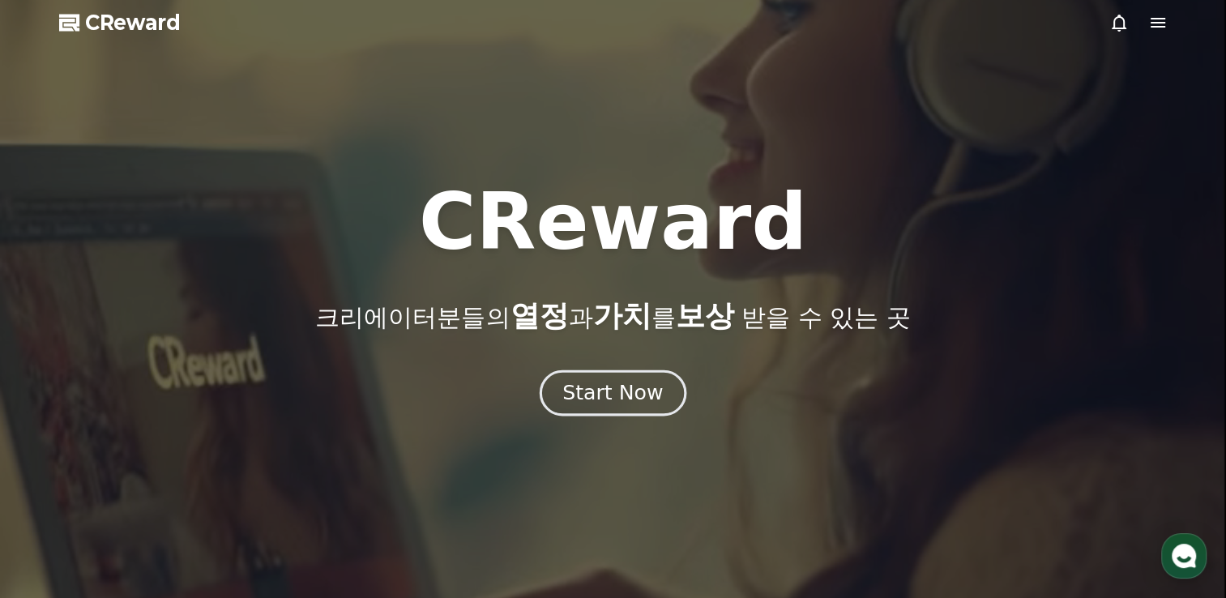
click at [629, 395] on div "Start Now" at bounding box center [612, 393] width 100 height 28
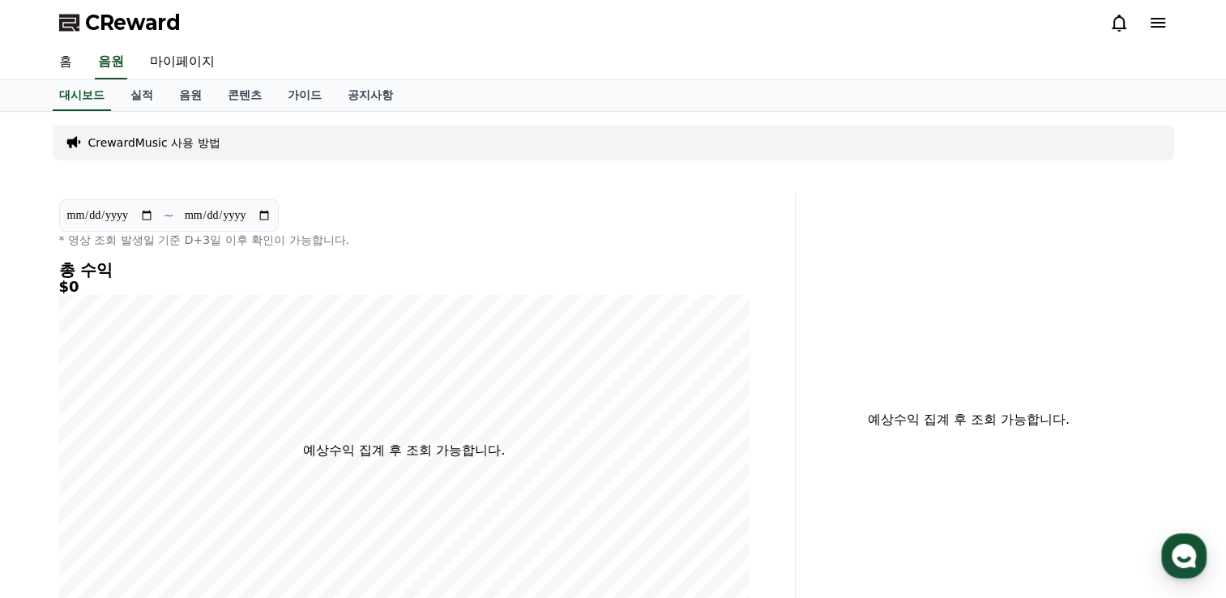
click at [67, 57] on link "홈" at bounding box center [65, 62] width 39 height 34
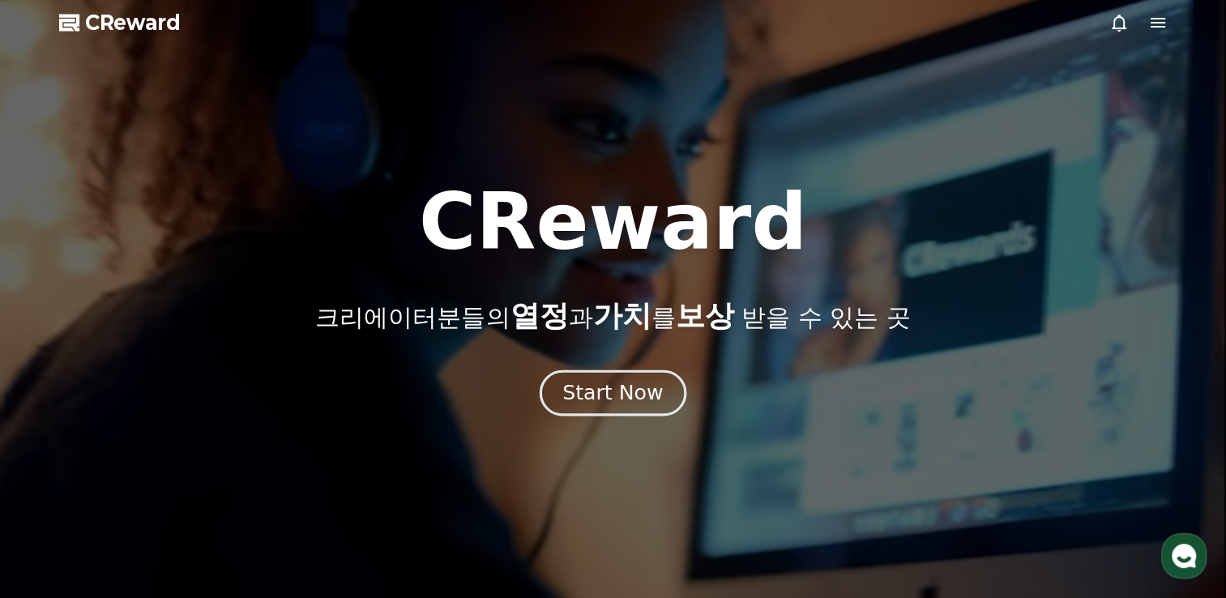
click at [619, 391] on div "Start Now" at bounding box center [612, 393] width 100 height 28
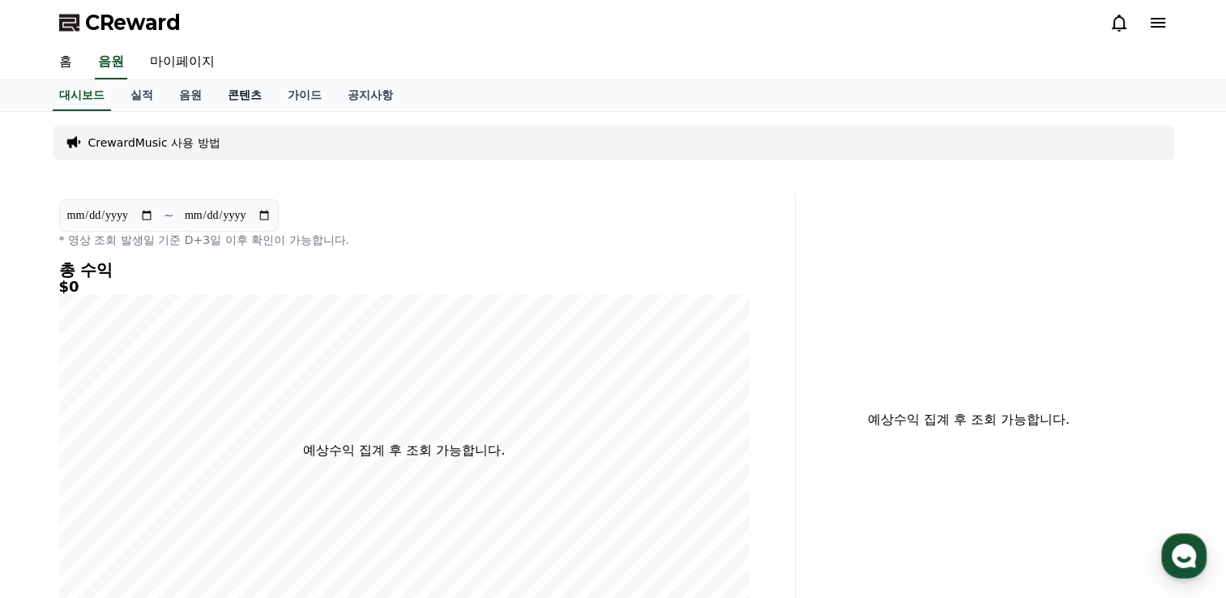
click at [237, 93] on link "콘텐츠" at bounding box center [245, 95] width 60 height 31
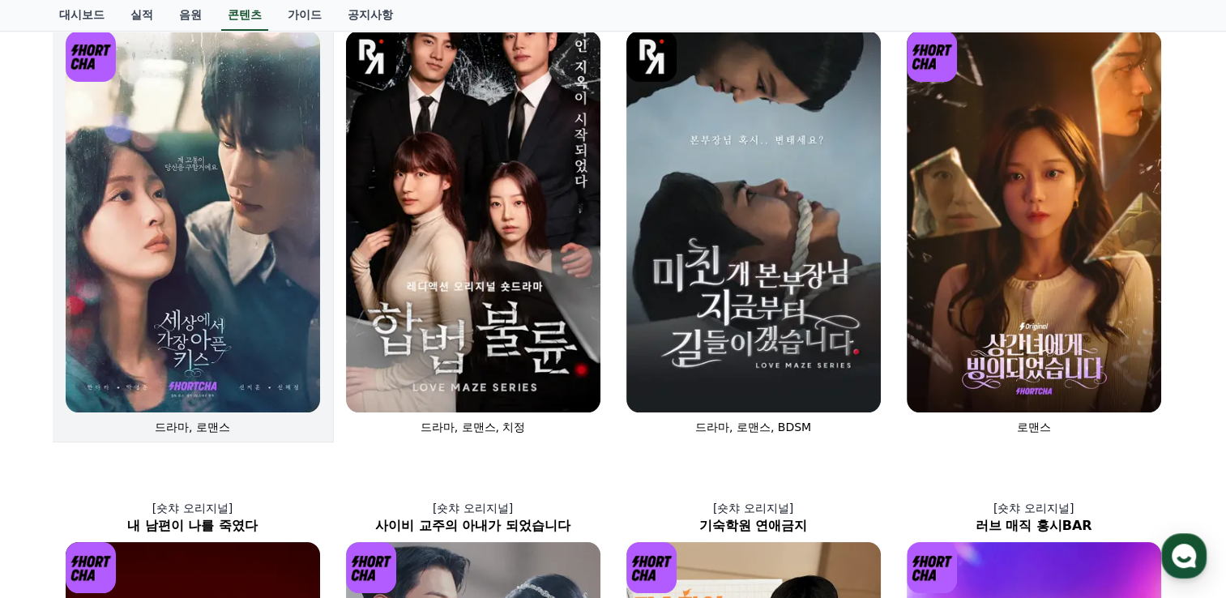
click at [233, 228] on img at bounding box center [193, 222] width 254 height 382
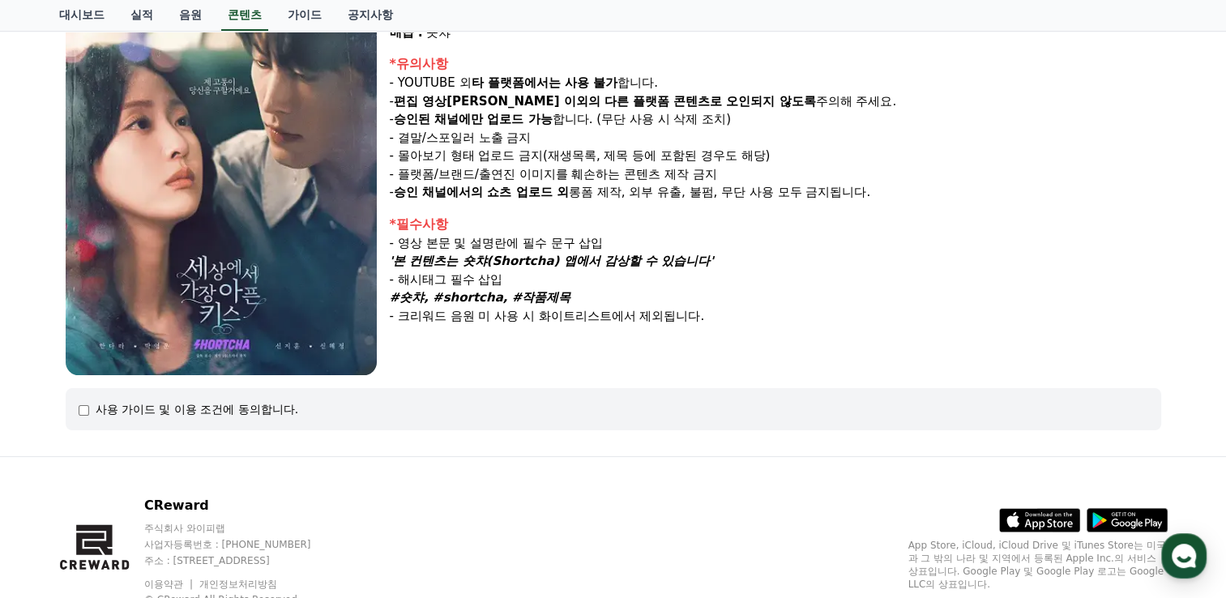
scroll to position [243, 0]
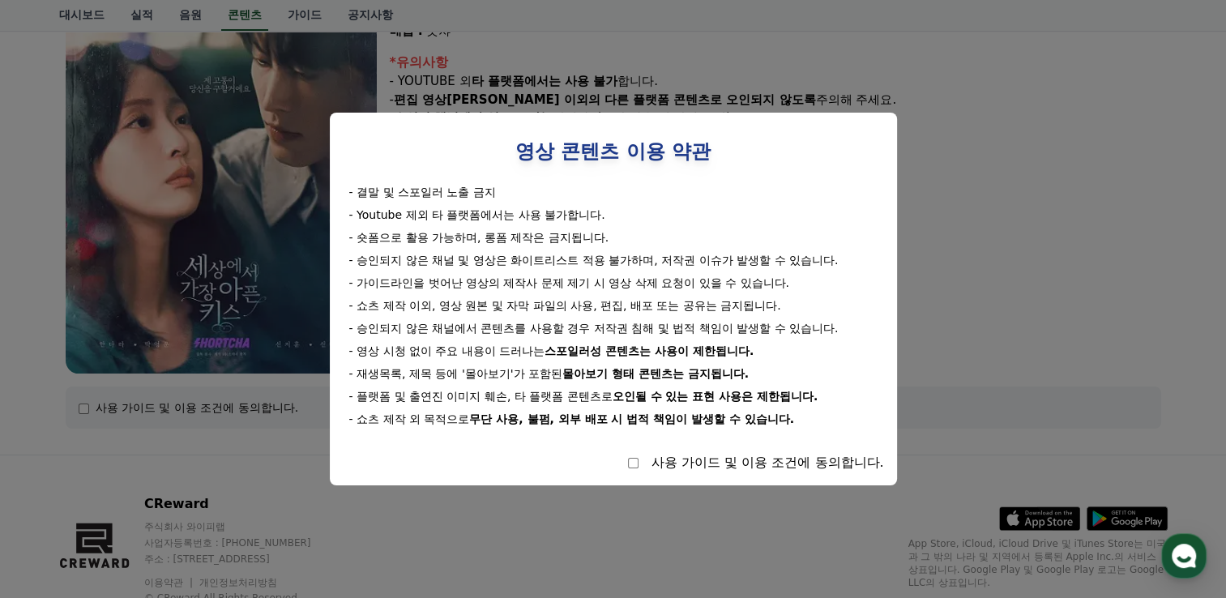
select select
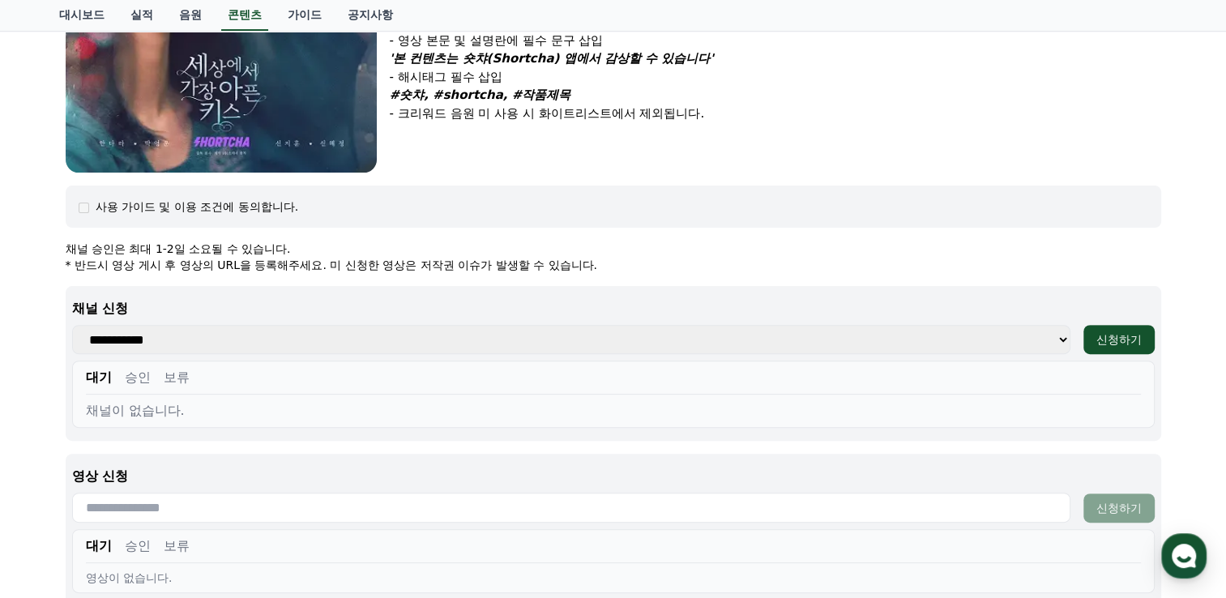
scroll to position [447, 0]
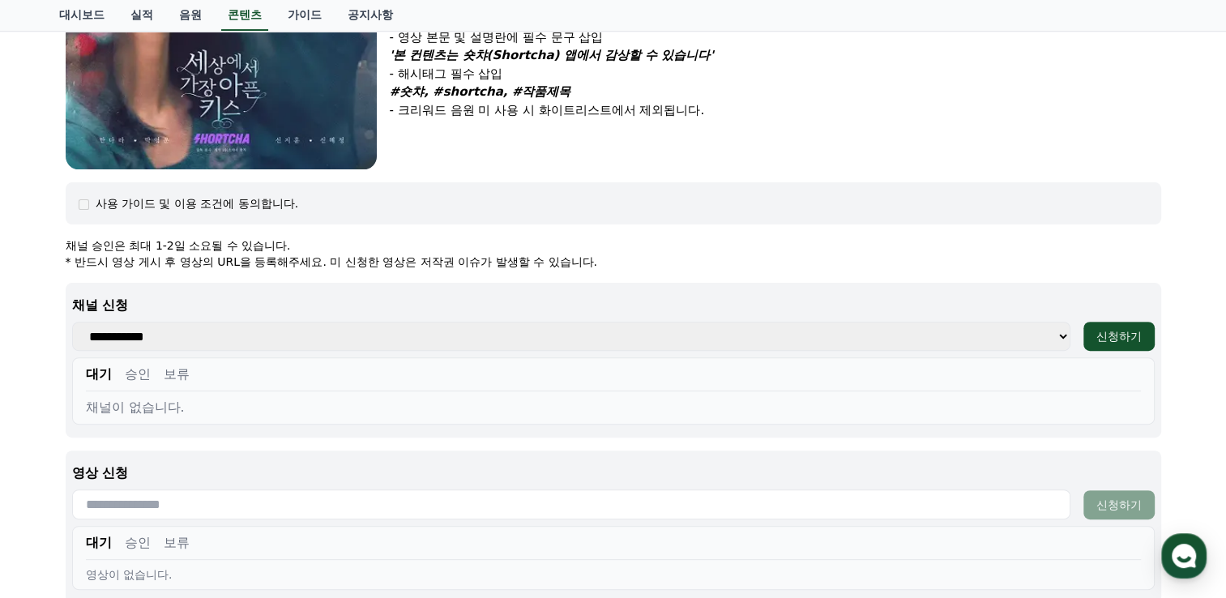
click at [454, 331] on select "**********" at bounding box center [571, 336] width 998 height 29
click at [373, 338] on select "**********" at bounding box center [571, 336] width 998 height 29
click at [363, 340] on select "**********" at bounding box center [571, 336] width 998 height 29
click at [134, 371] on button "승인" at bounding box center [138, 374] width 26 height 19
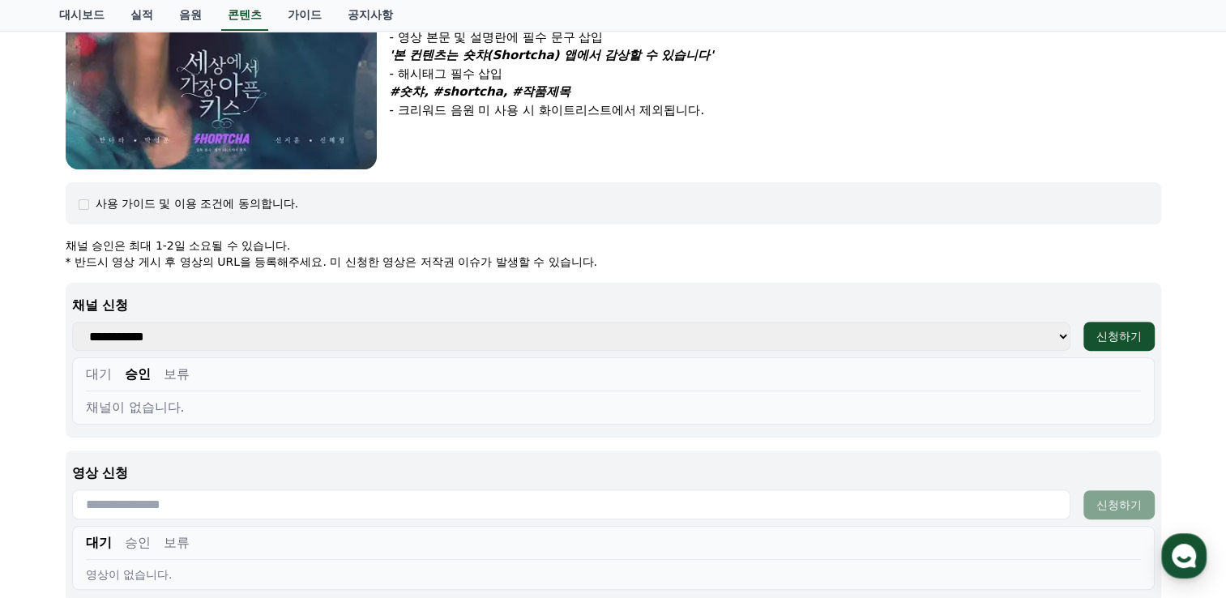
click at [174, 370] on button "보류" at bounding box center [177, 374] width 26 height 19
click at [107, 373] on button "대기" at bounding box center [99, 374] width 26 height 19
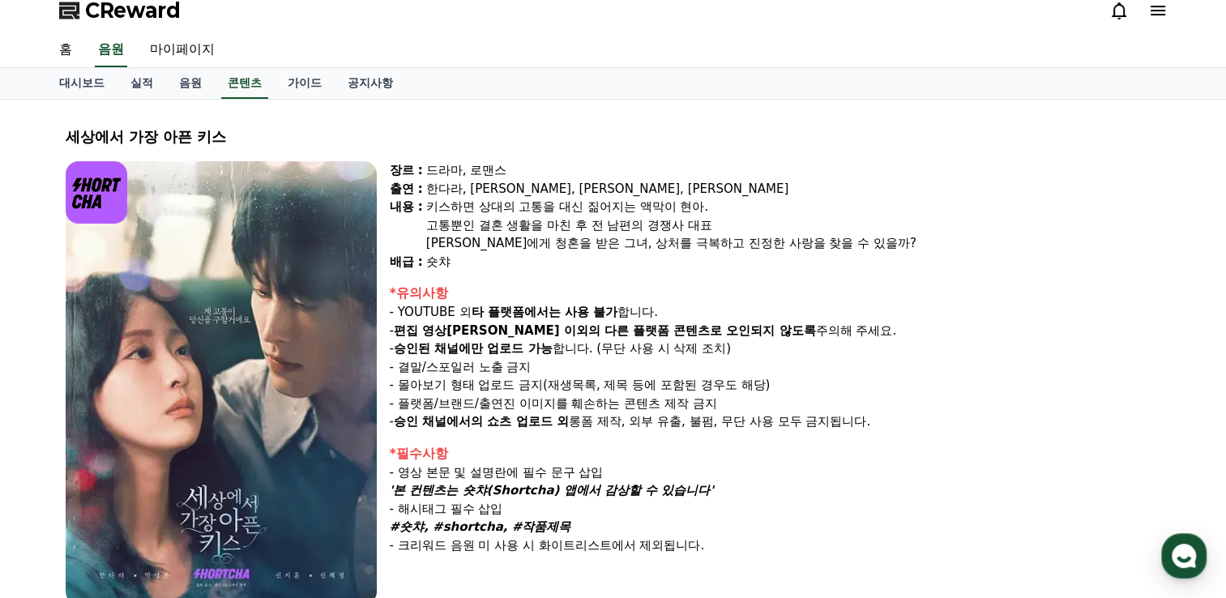
scroll to position [0, 0]
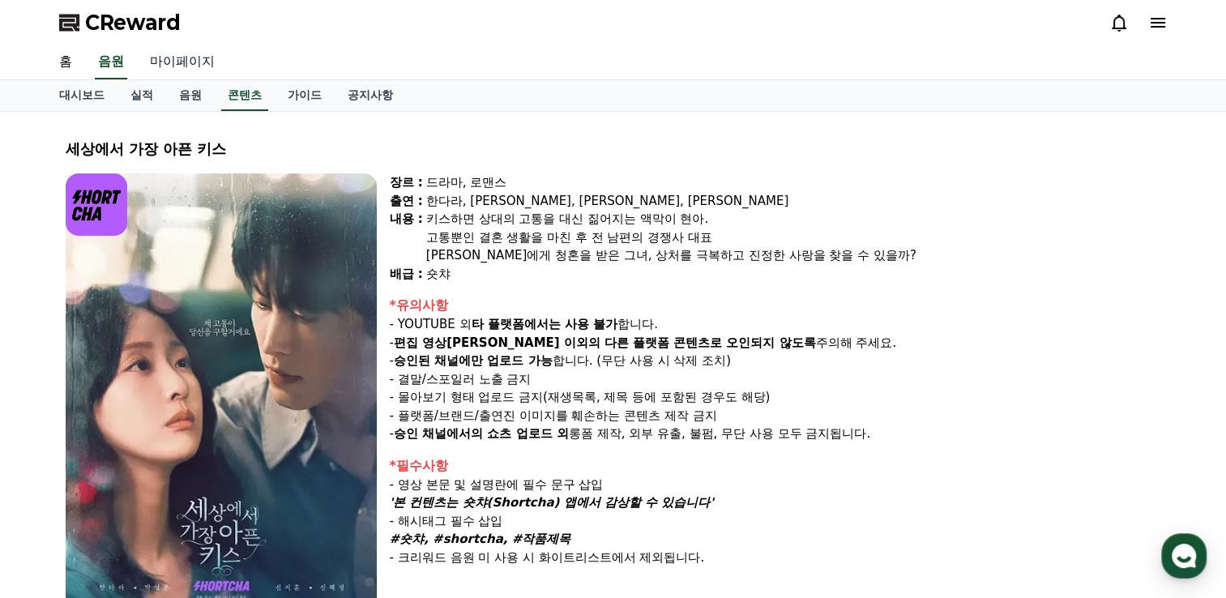
click at [177, 59] on link "마이페이지" at bounding box center [182, 62] width 91 height 34
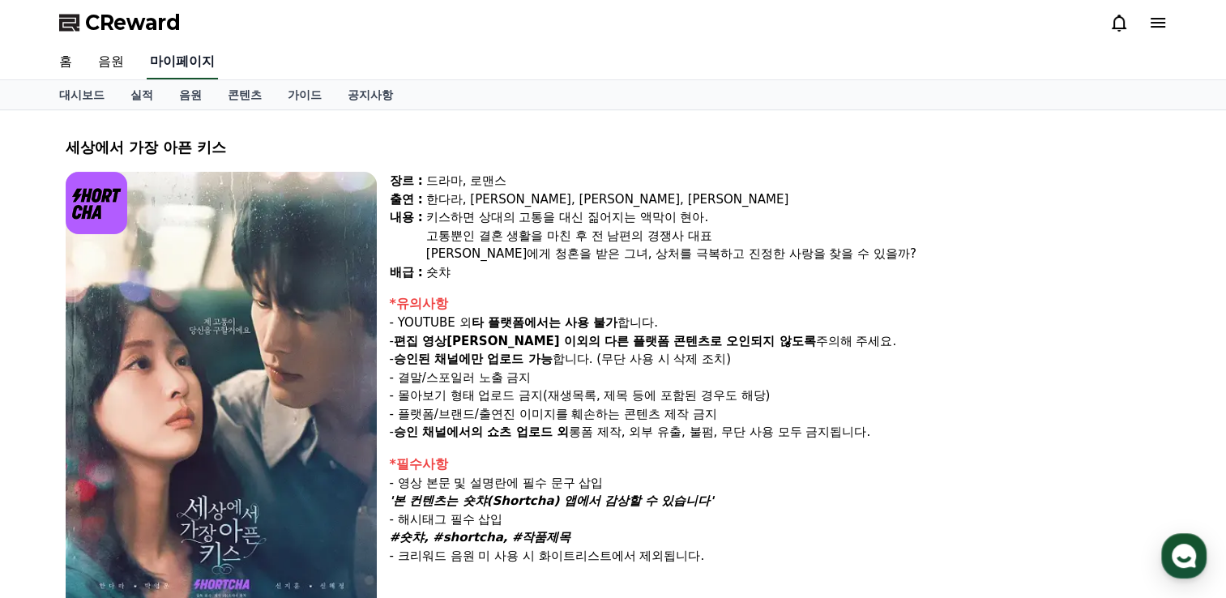
select select "**********"
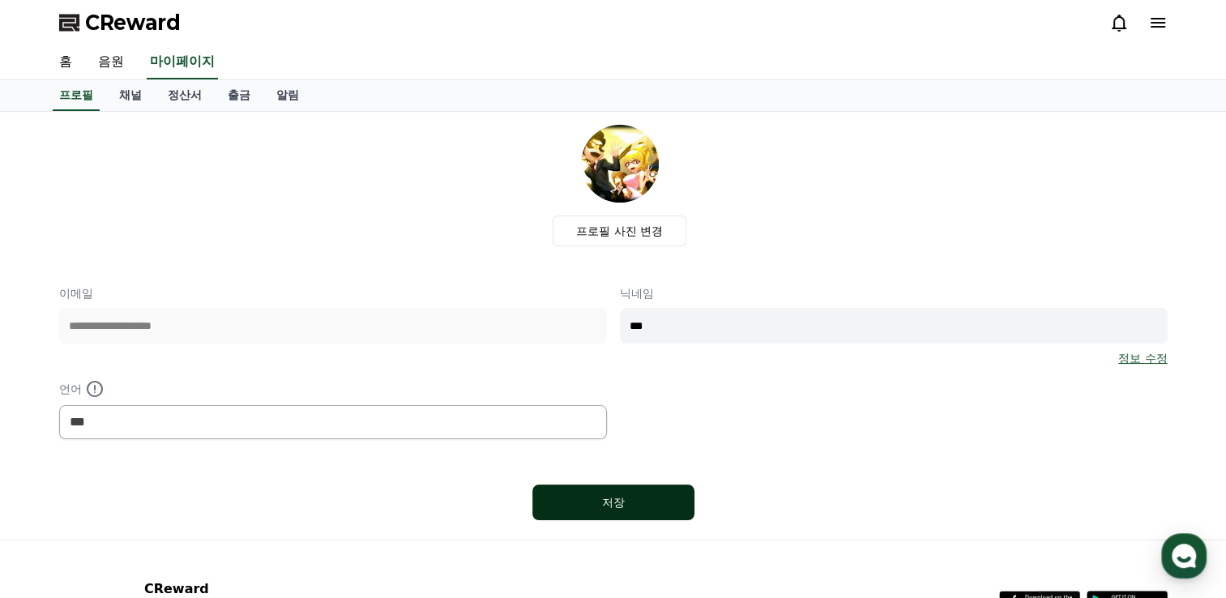
click at [595, 514] on button "저장" at bounding box center [613, 503] width 162 height 36
select select "**********"
click at [137, 101] on link "채널" at bounding box center [130, 95] width 49 height 31
